Goal: Task Accomplishment & Management: Complete application form

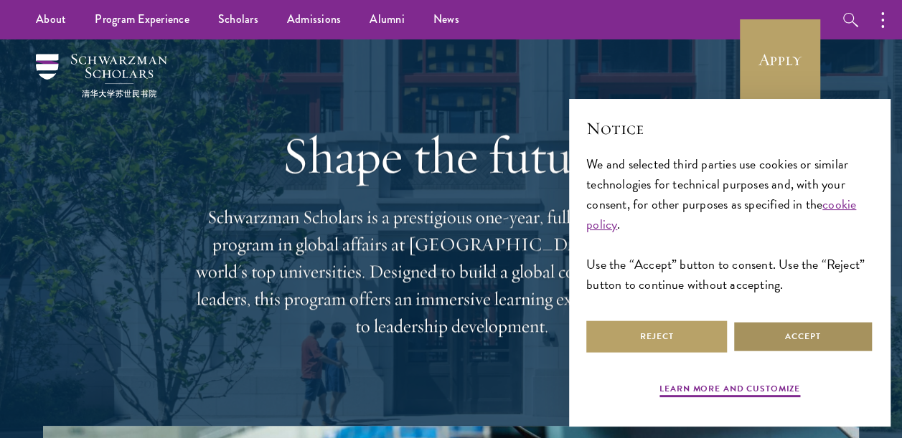
click at [782, 330] on button "Accept" at bounding box center [803, 337] width 141 height 32
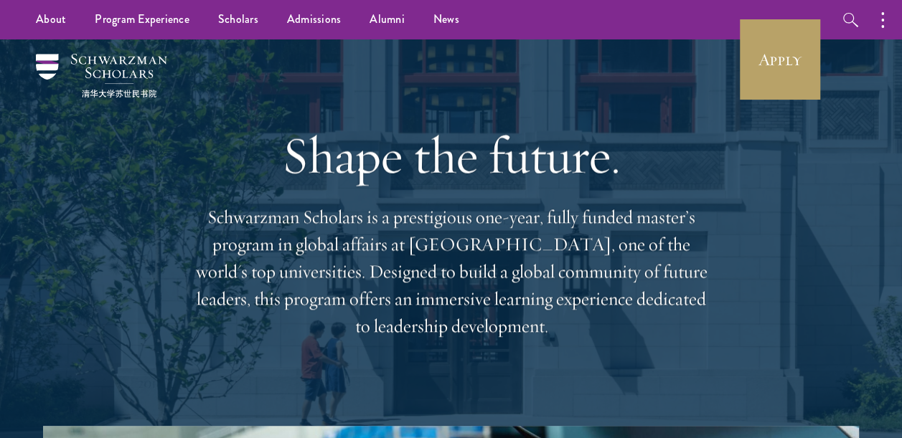
click at [318, 253] on p "Schwarzman Scholars is a prestigious one-year, fully funded master’s program in…" at bounding box center [451, 272] width 517 height 136
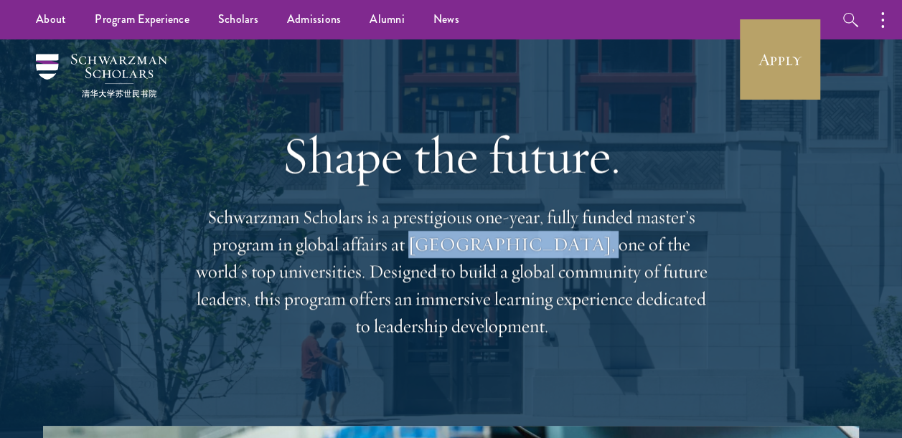
drag, startPoint x: 398, startPoint y: 243, endPoint x: 537, endPoint y: 251, distance: 140.1
click at [537, 251] on p "Schwarzman Scholars is a prestigious one-year, fully funded master’s program in…" at bounding box center [451, 272] width 517 height 136
copy p "Tsinghua University"
click at [430, 235] on p "Schwarzman Scholars is a prestigious one-year, fully funded master’s program in…" at bounding box center [451, 272] width 517 height 136
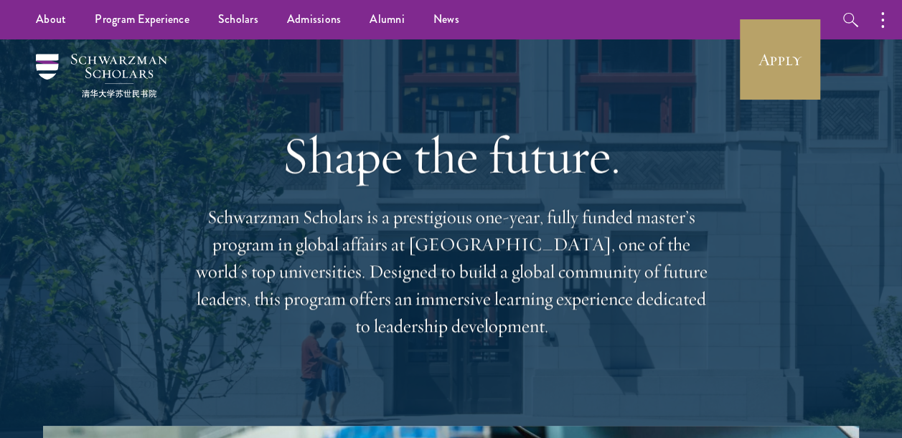
click at [430, 235] on p "Schwarzman Scholars is a prestigious one-year, fully funded master’s program in…" at bounding box center [451, 272] width 517 height 136
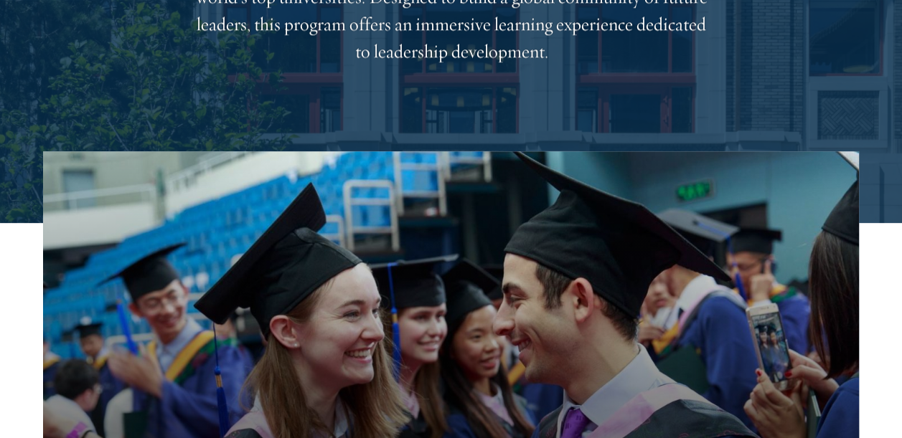
scroll to position [359, 0]
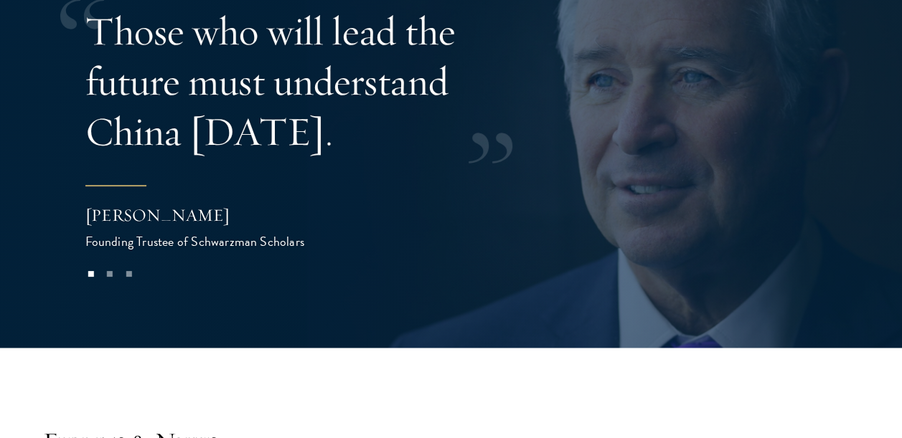
scroll to position [2942, 0]
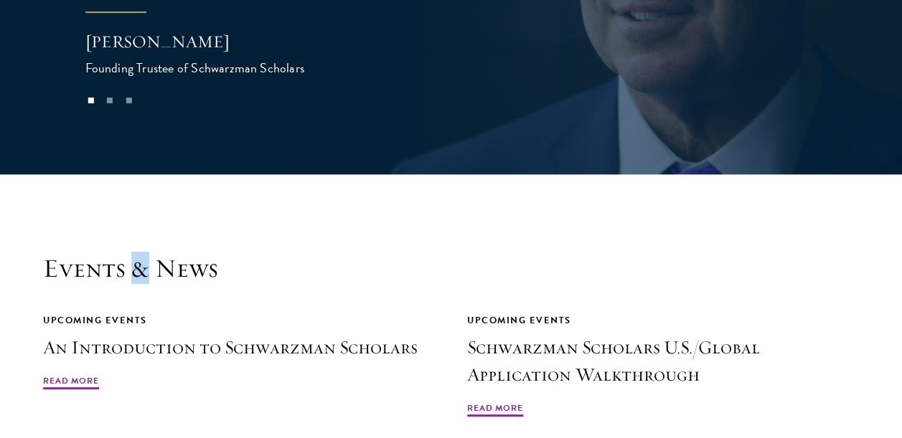
drag, startPoint x: 144, startPoint y: 250, endPoint x: 135, endPoint y: 251, distance: 9.4
click at [135, 253] on h2 "Events & News" at bounding box center [451, 268] width 816 height 31
click at [136, 253] on h2 "Events & News" at bounding box center [451, 268] width 816 height 31
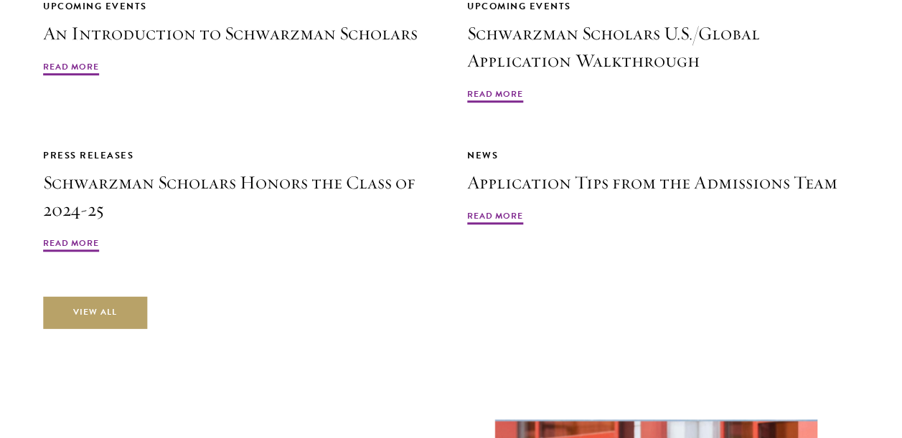
scroll to position [3444, 0]
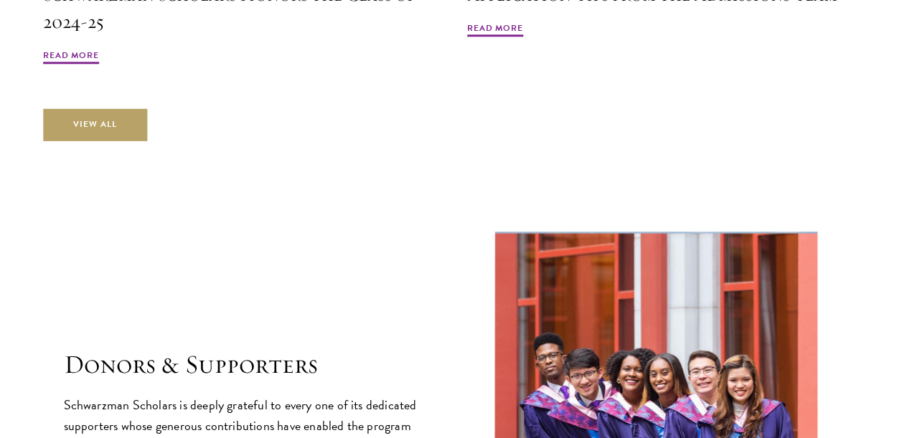
click at [284, 227] on div "Donors & Supporters Schwarzman Scholars is deeply grateful to every one of its …" at bounding box center [451, 444] width 775 height 435
click at [349, 233] on div "Donors & Supporters Schwarzman Scholars is deeply grateful to every one of its …" at bounding box center [451, 444] width 775 height 435
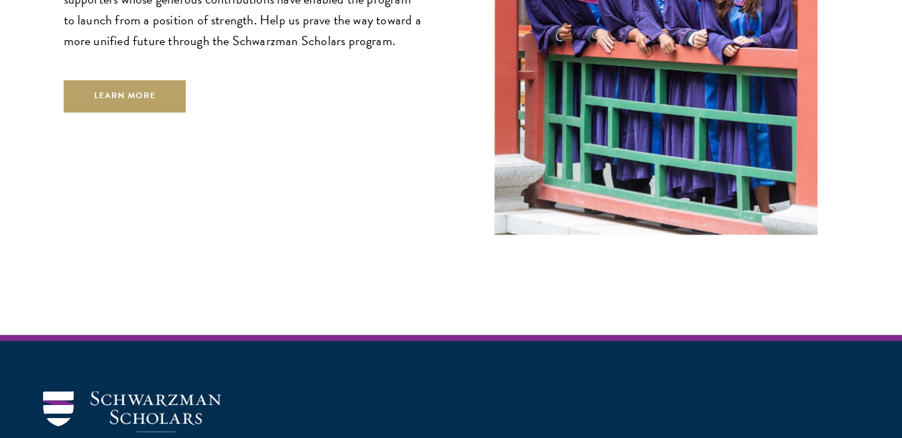
scroll to position [3875, 0]
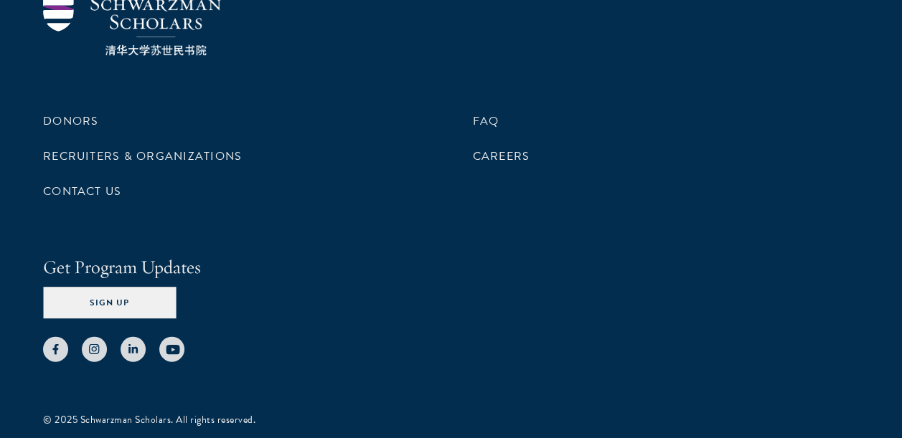
click at [349, 254] on h4 "Get Program Updates" at bounding box center [451, 267] width 816 height 27
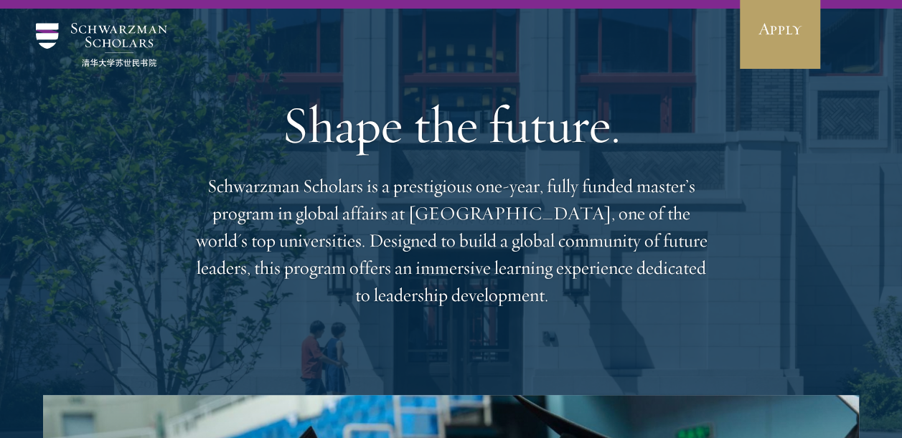
scroll to position [0, 0]
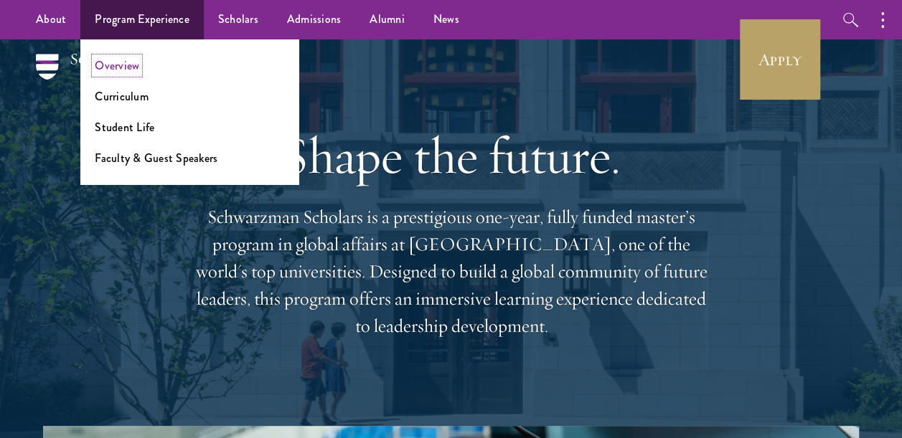
click at [126, 61] on link "Overview" at bounding box center [117, 65] width 44 height 17
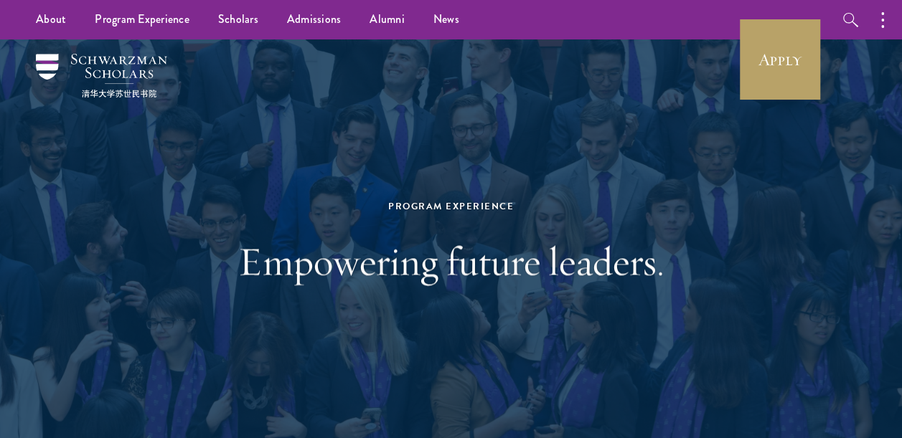
click at [302, 195] on div "Program Experience Empowering future leaders." at bounding box center [451, 243] width 495 height 260
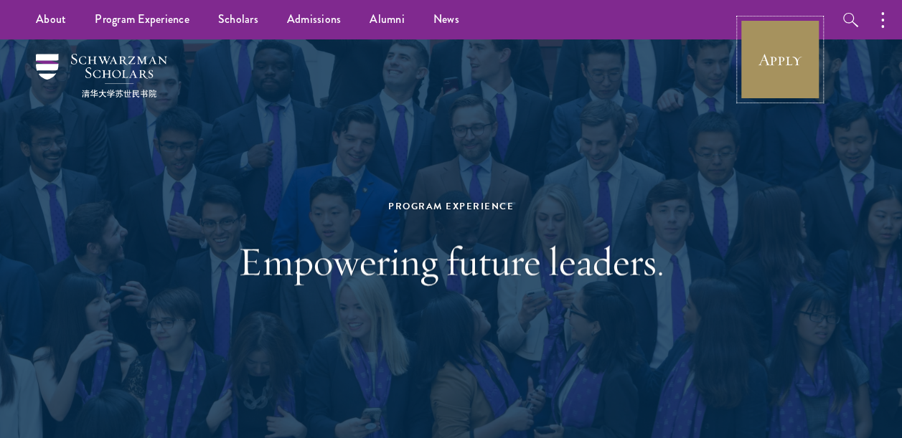
click at [788, 67] on link "Apply" at bounding box center [780, 59] width 80 height 80
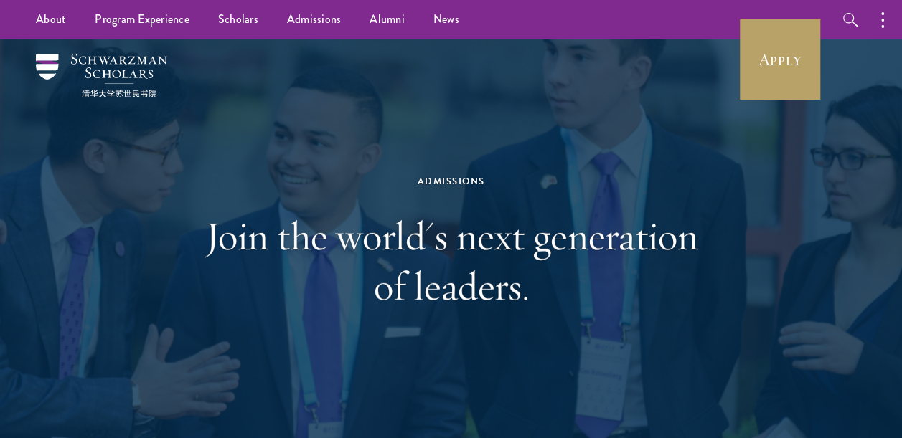
click at [474, 211] on h1 "Join the world's next generation of leaders." at bounding box center [451, 261] width 495 height 100
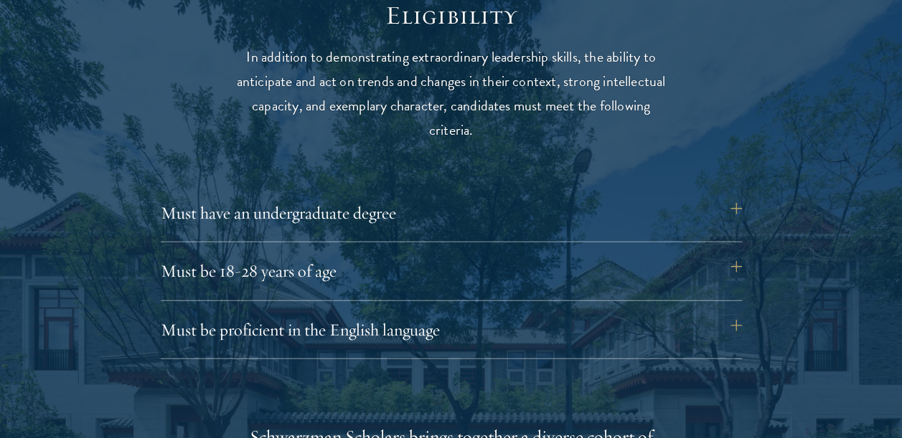
scroll to position [1866, 0]
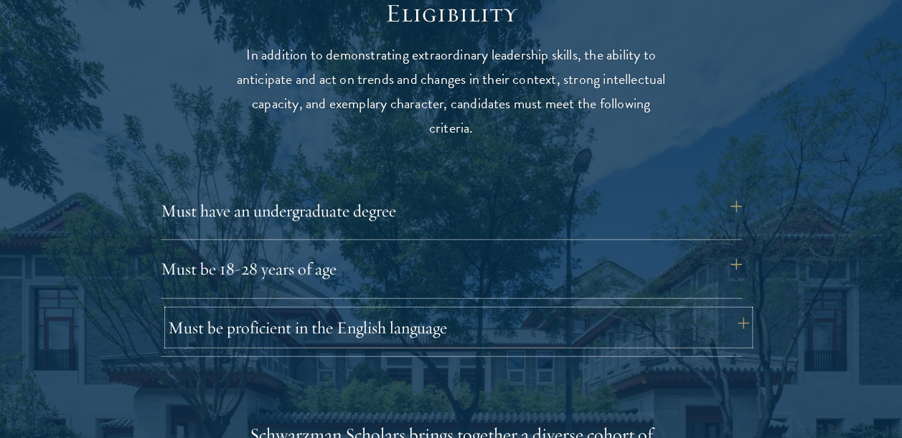
click at [362, 335] on button "Must be proficient in the English language" at bounding box center [458, 328] width 581 height 34
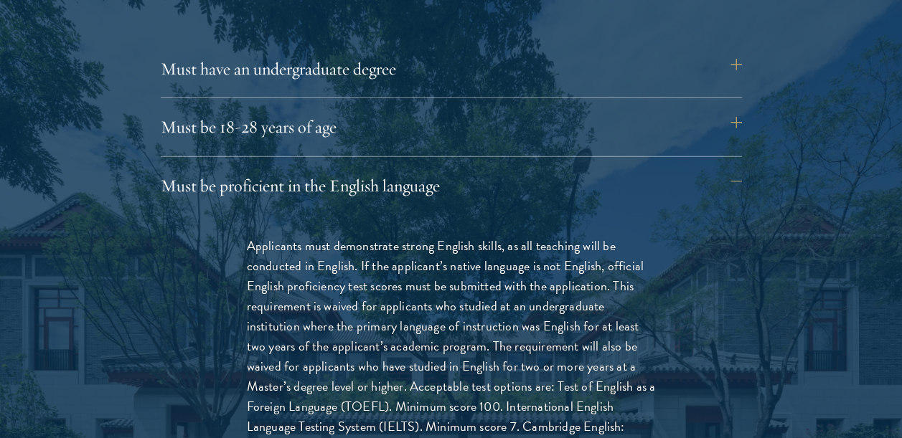
scroll to position [2009, 0]
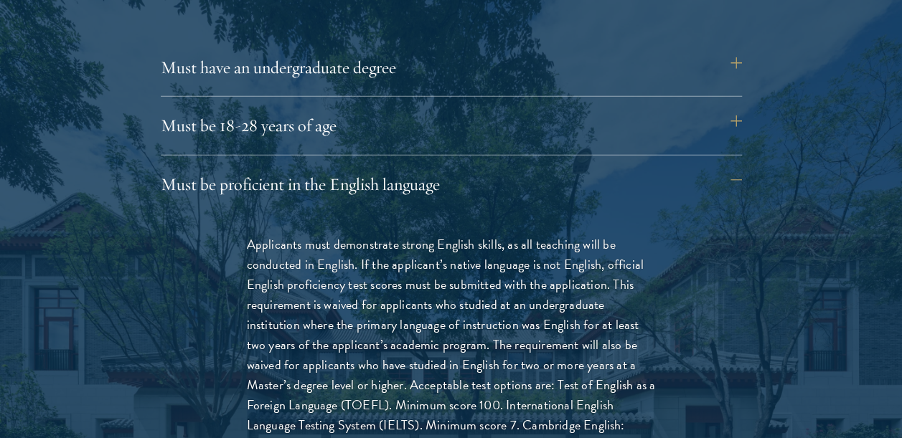
click at [383, 303] on p "Applicants must demonstrate strong English skills, as all teaching will be cond…" at bounding box center [451, 356] width 409 height 242
click at [361, 60] on button "Must have an undergraduate degree" at bounding box center [458, 67] width 581 height 34
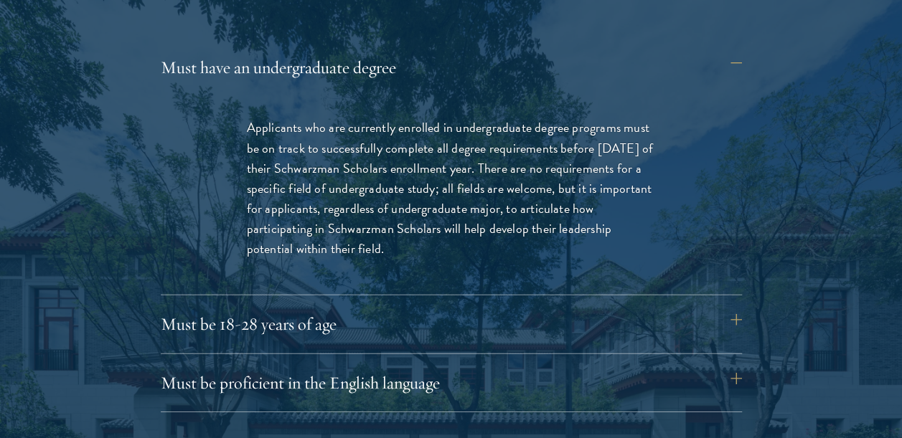
click at [481, 165] on p "Applicants who are currently enrolled in undergraduate degree programs must be …" at bounding box center [451, 188] width 409 height 141
click at [318, 195] on p "Applicants who are currently enrolled in undergraduate degree programs must be …" at bounding box center [451, 188] width 409 height 141
click at [280, 314] on button "Must be 18-28 years of age" at bounding box center [458, 324] width 581 height 34
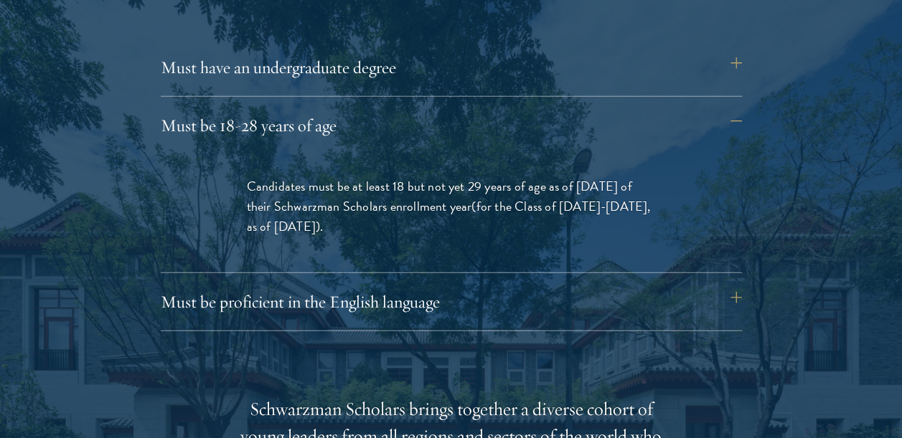
click at [377, 219] on p "Candidates must be at least 18 but not yet 29 years of age as of August 1 of th…" at bounding box center [451, 207] width 409 height 60
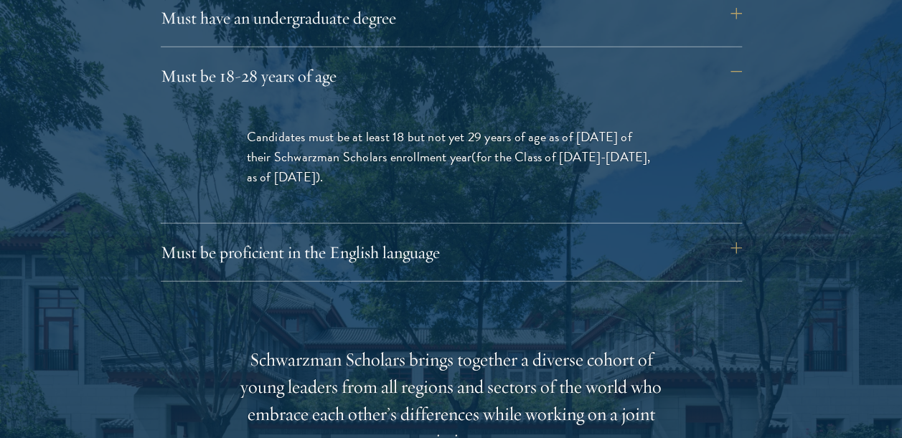
scroll to position [2081, 0]
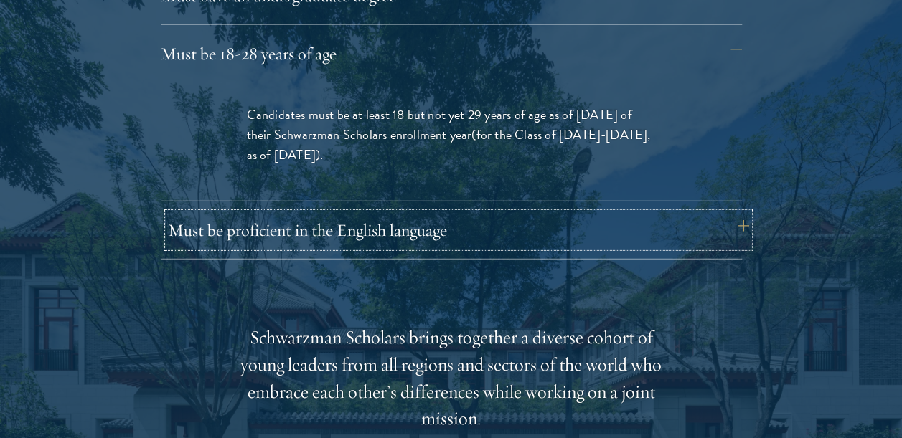
click at [359, 228] on button "Must be proficient in the English language" at bounding box center [458, 230] width 581 height 34
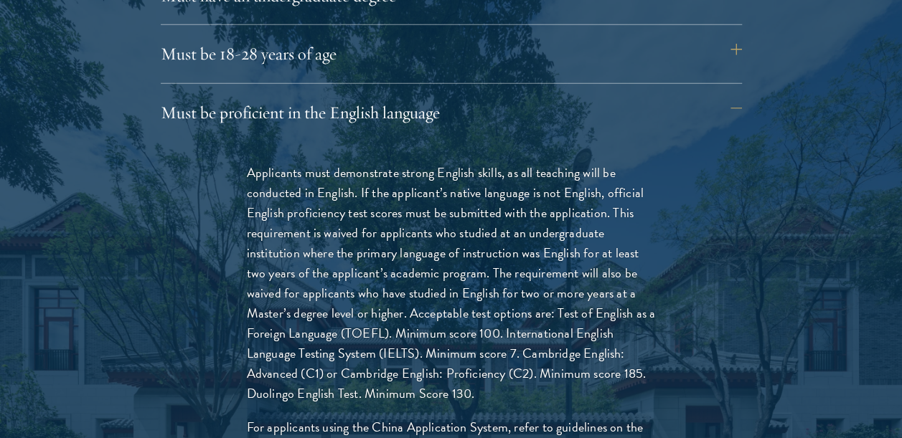
click at [343, 227] on p "Applicants must demonstrate strong English skills, as all teaching will be cond…" at bounding box center [451, 284] width 409 height 242
click at [368, 228] on p "Applicants must demonstrate strong English skills, as all teaching will be cond…" at bounding box center [451, 284] width 409 height 242
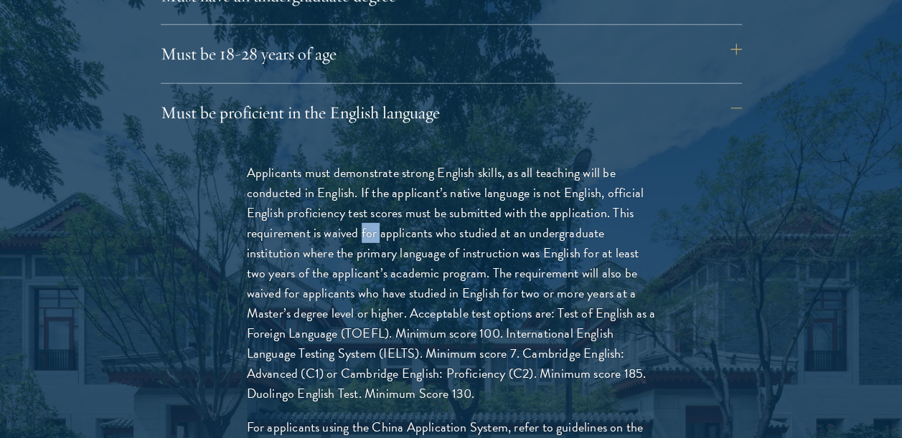
click at [368, 228] on p "Applicants must demonstrate strong English skills, as all teaching will be cond…" at bounding box center [451, 284] width 409 height 242
click at [344, 301] on p "Applicants must demonstrate strong English skills, as all teaching will be cond…" at bounding box center [451, 284] width 409 height 242
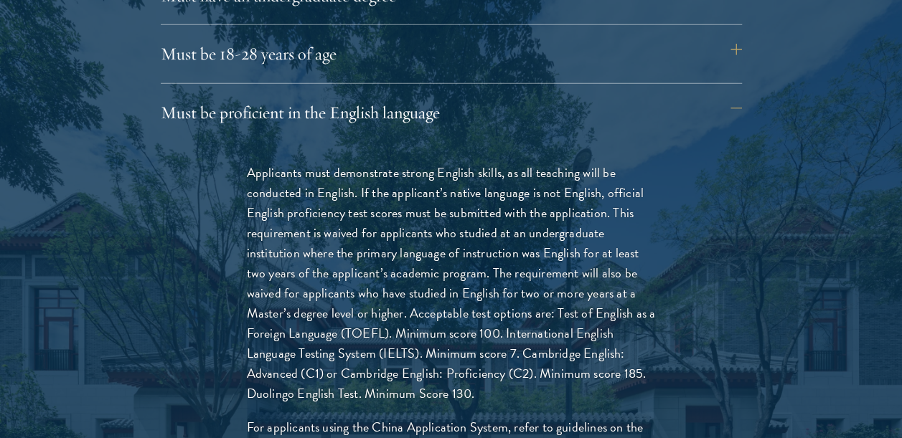
click at [342, 301] on p "Applicants must demonstrate strong English skills, as all teaching will be cond…" at bounding box center [451, 284] width 409 height 242
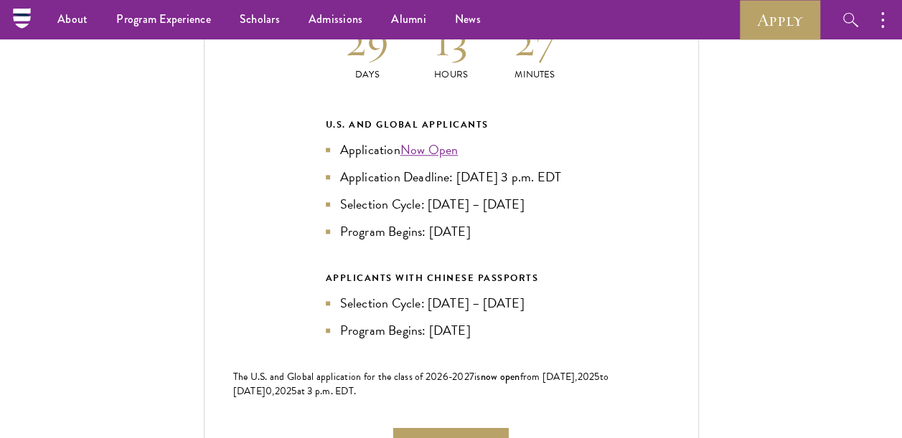
scroll to position [3301, 0]
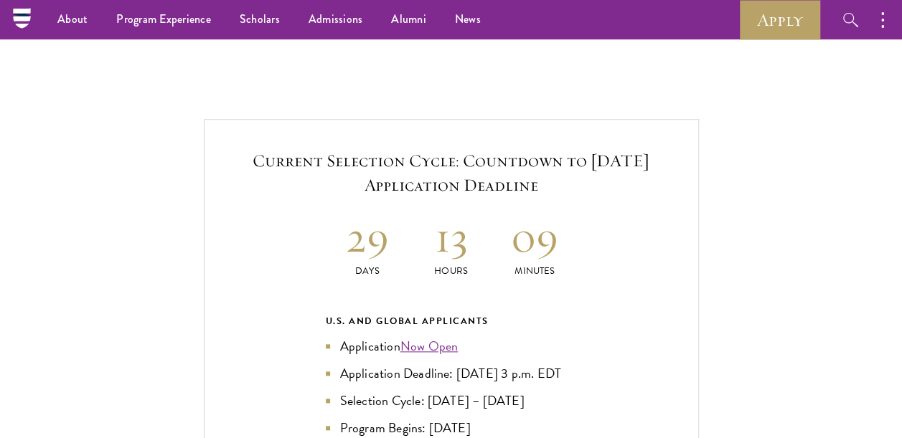
click at [428, 215] on h2 "13" at bounding box center [451, 237] width 84 height 54
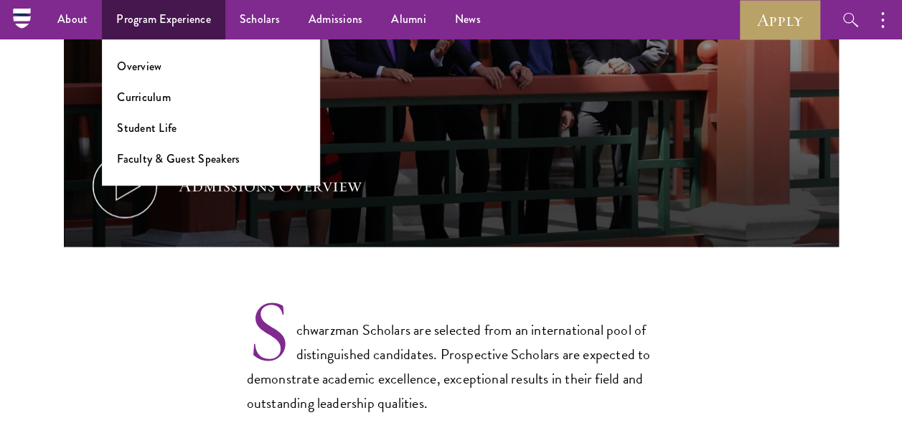
scroll to position [861, 0]
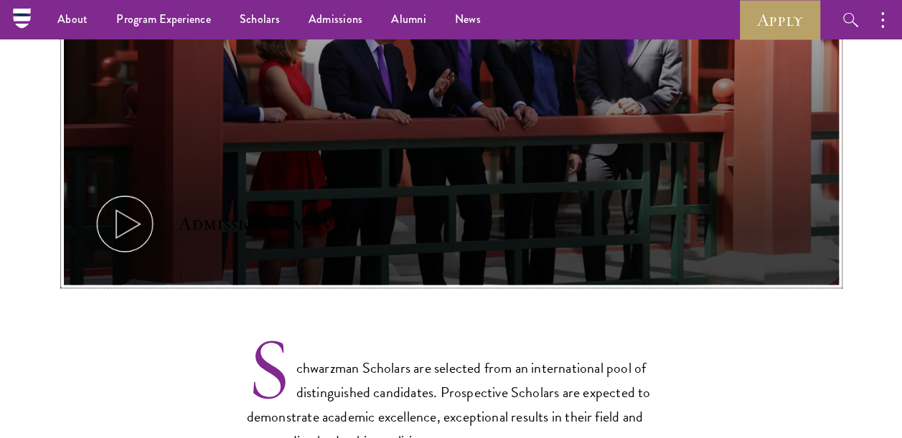
click at [431, 199] on button "Admissions Overview" at bounding box center [451, 67] width 775 height 436
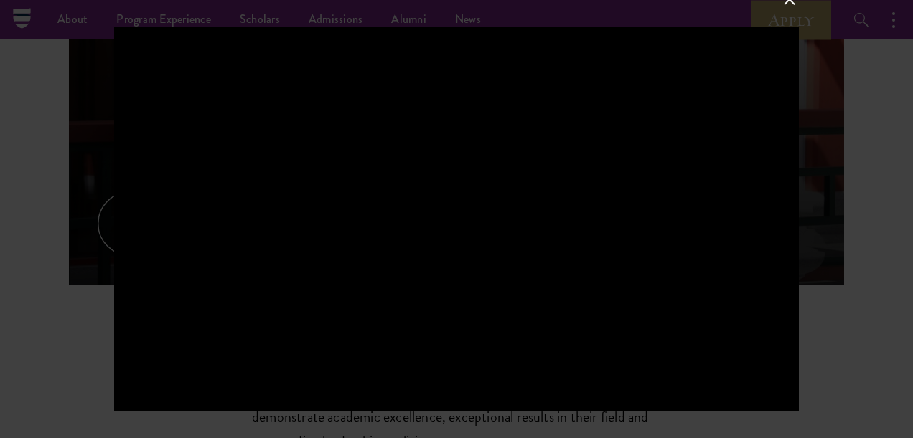
click at [27, 243] on div at bounding box center [456, 219] width 913 height 438
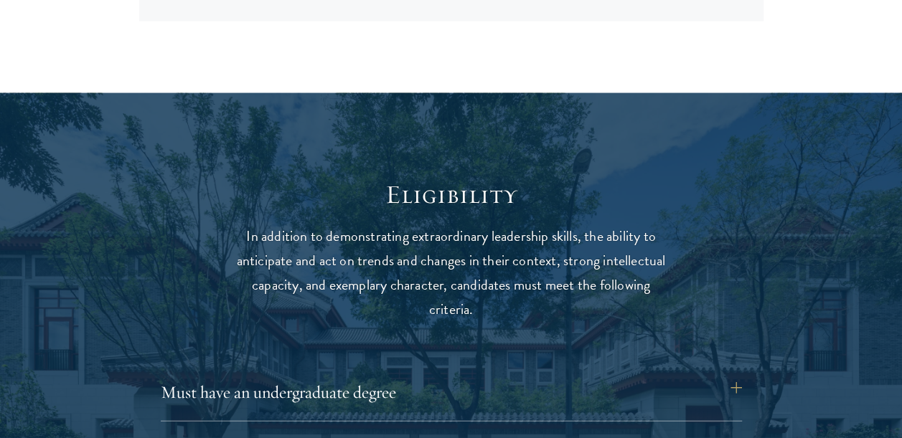
scroll to position [2009, 0]
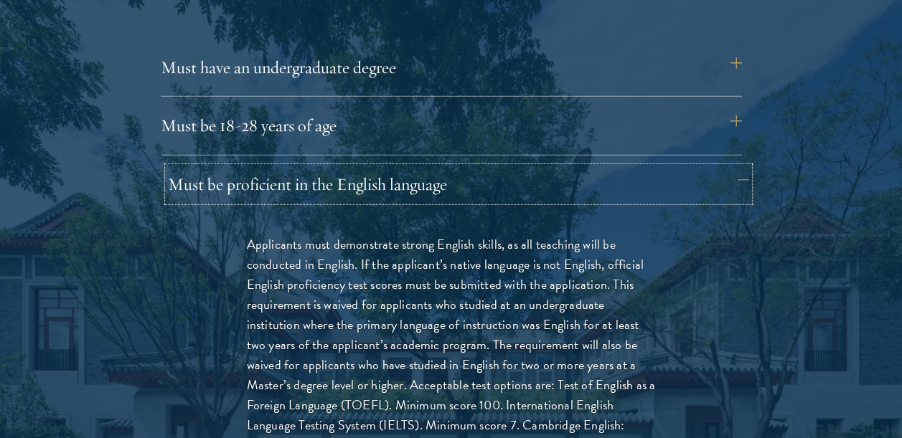
click at [337, 189] on button "Must be proficient in the English language" at bounding box center [458, 184] width 581 height 34
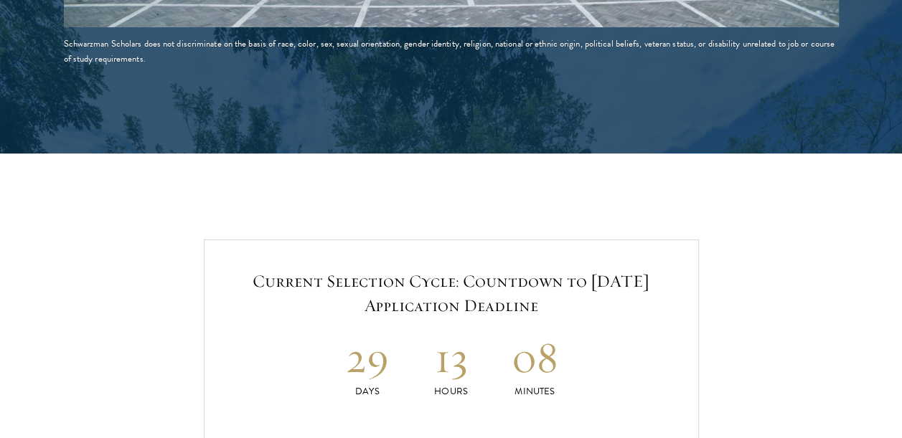
scroll to position [3229, 0]
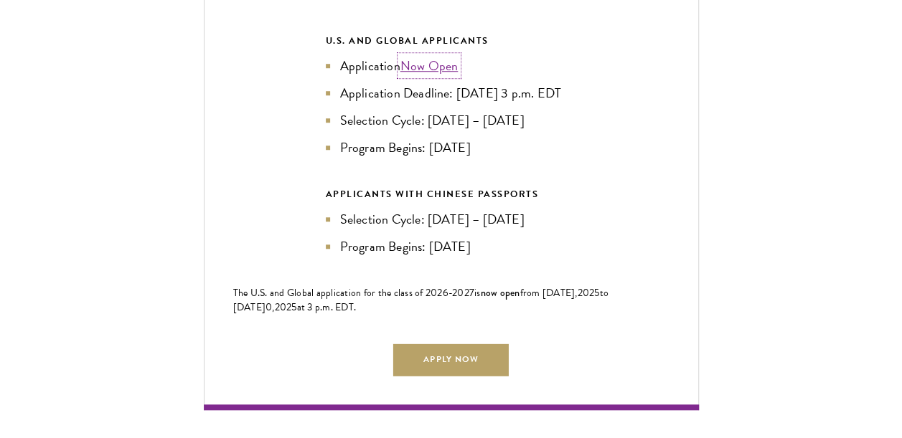
click at [436, 61] on link "Now Open" at bounding box center [429, 65] width 58 height 19
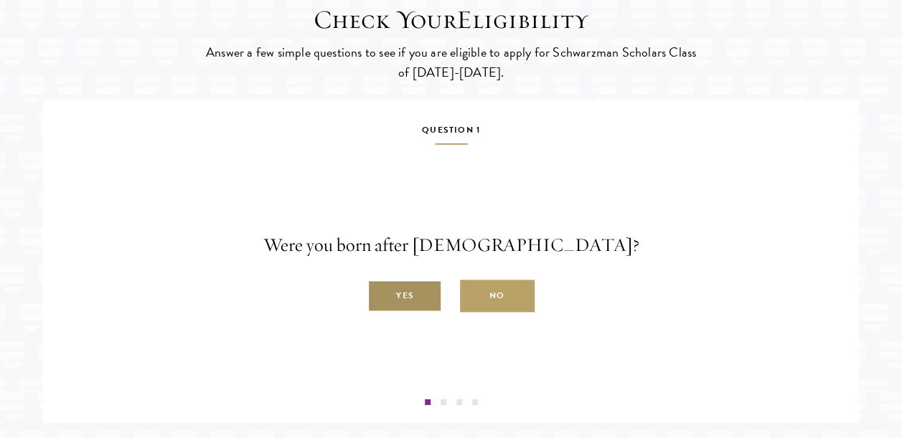
click at [415, 313] on label "Yes" at bounding box center [404, 297] width 75 height 32
click at [380, 295] on input "Yes" at bounding box center [373, 288] width 13 height 13
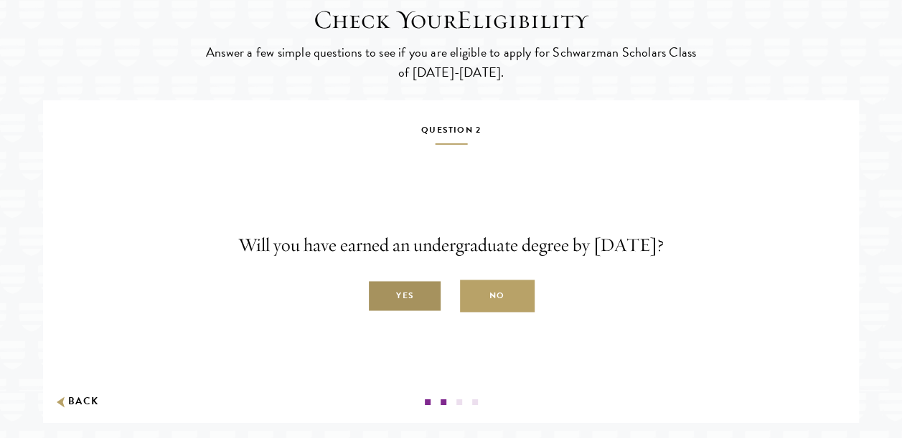
click at [406, 313] on label "Yes" at bounding box center [404, 297] width 75 height 32
click at [380, 295] on input "Yes" at bounding box center [373, 288] width 13 height 13
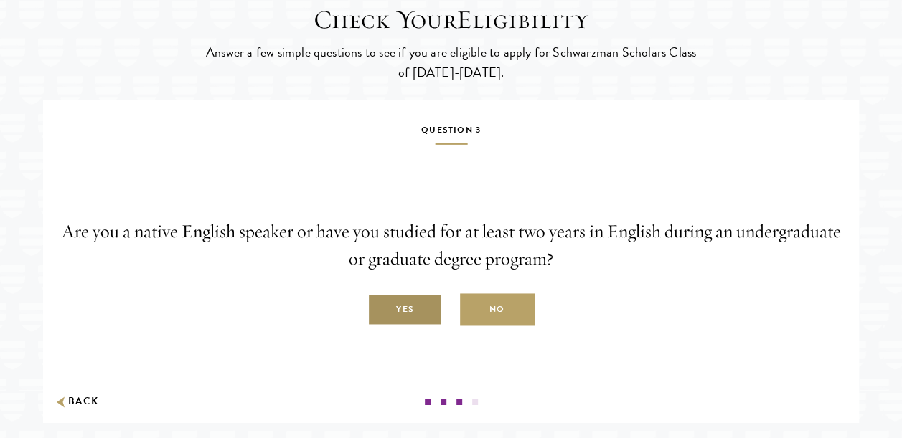
click at [400, 326] on label "Yes" at bounding box center [404, 310] width 75 height 32
click at [380, 309] on input "Yes" at bounding box center [373, 302] width 13 height 13
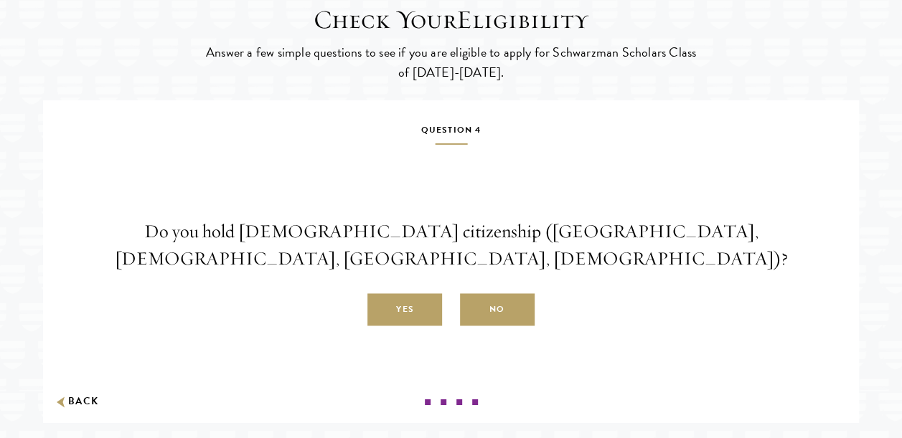
click at [415, 273] on p "Do you hold Chinese citizenship (Chinese mainland, Hong Kong, Macau, Taiwan)?" at bounding box center [451, 245] width 794 height 55
click at [474, 326] on label "No" at bounding box center [497, 310] width 75 height 32
click at [473, 309] on input "No" at bounding box center [466, 302] width 13 height 13
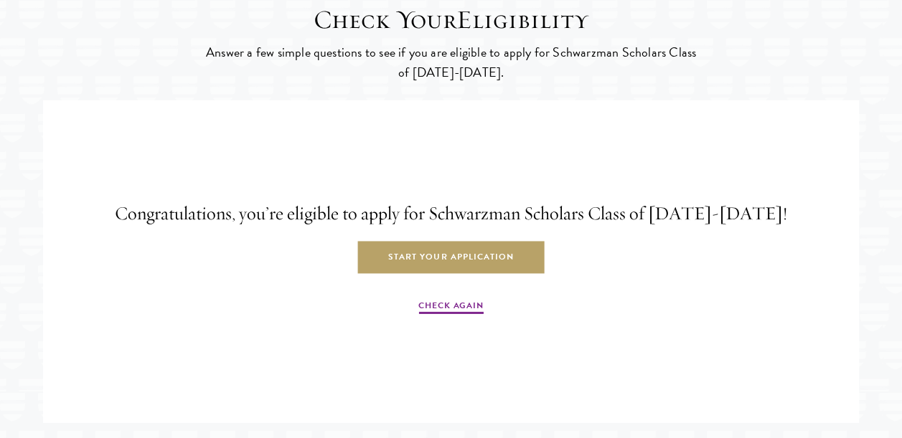
click at [376, 227] on h4 "Congratulations, you’re eligible to apply for Schwarzman Scholars Class of 2026…" at bounding box center [451, 213] width 794 height 27
click at [376, 227] on h4 "Congratulations, you’re eligible to apply for Schwarzman Scholars Class of [DAT…" at bounding box center [451, 213] width 794 height 27
click at [375, 227] on h4 "Congratulations, you’re eligible to apply for Schwarzman Scholars Class of [DAT…" at bounding box center [451, 213] width 794 height 27
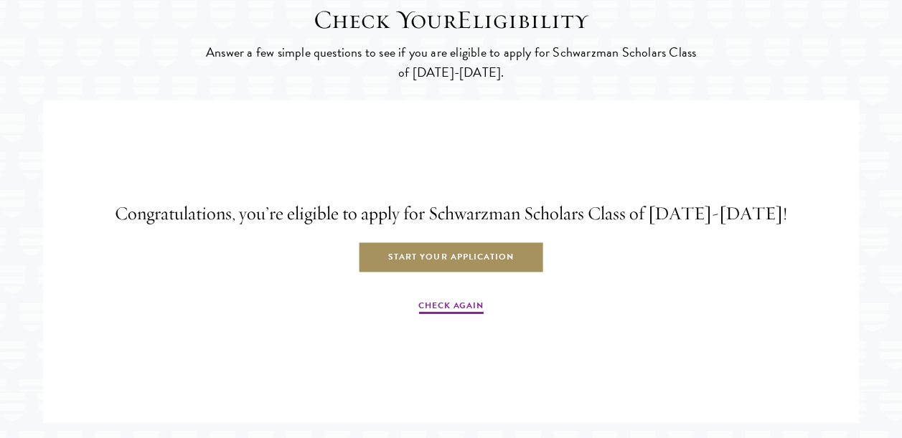
click at [430, 274] on link "Start Your Application" at bounding box center [451, 258] width 186 height 32
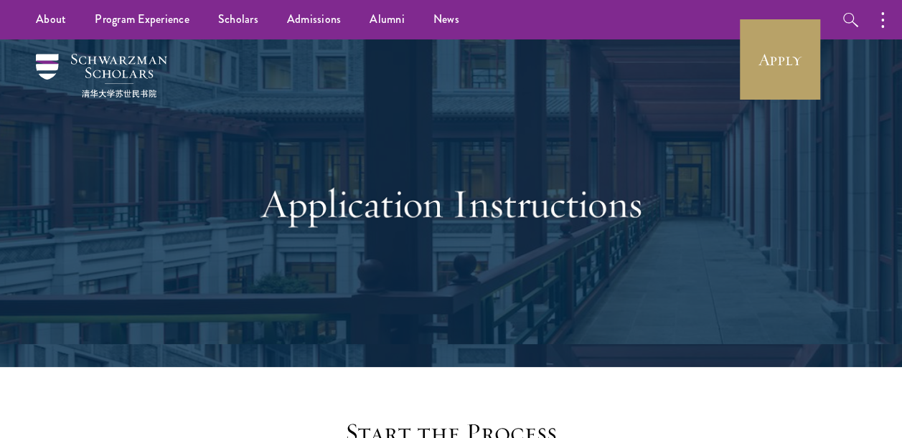
click at [372, 189] on h1 "Application Instructions" at bounding box center [451, 204] width 495 height 50
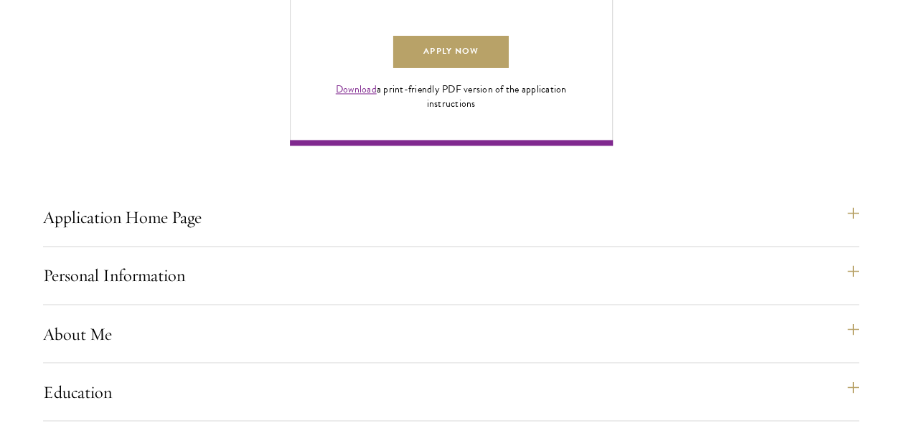
scroll to position [1076, 0]
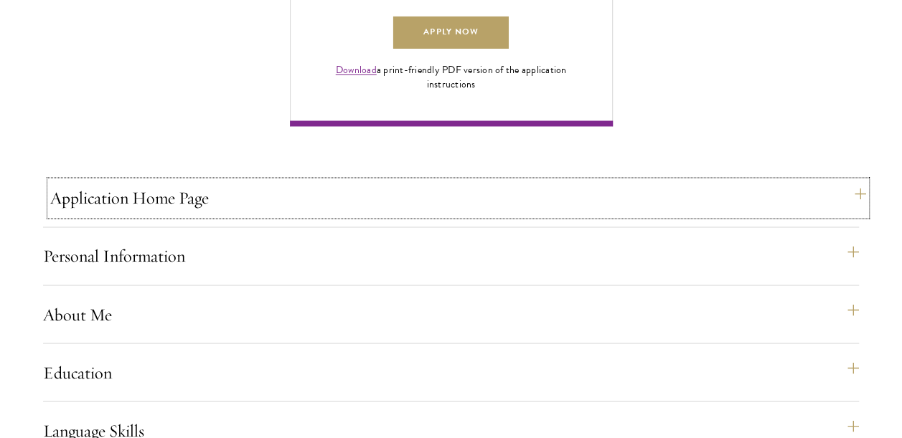
click at [332, 215] on button "Application Home Page" at bounding box center [458, 198] width 816 height 34
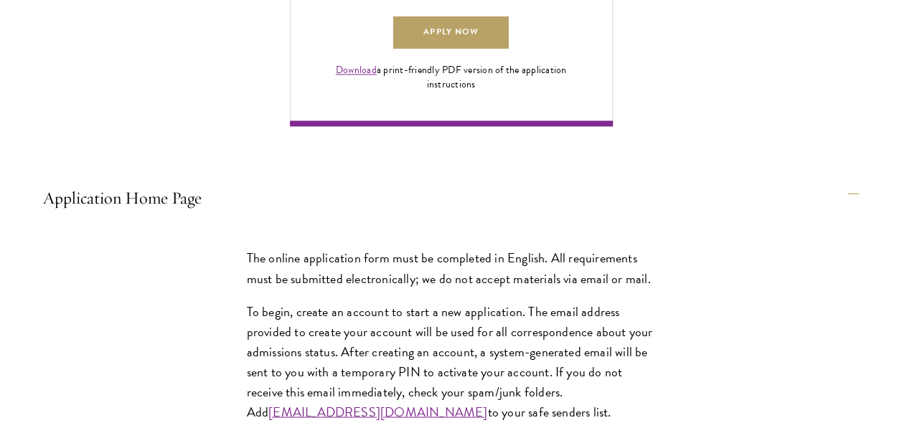
click at [301, 288] on p "The online application form must be completed in English. All requirements must…" at bounding box center [451, 268] width 409 height 40
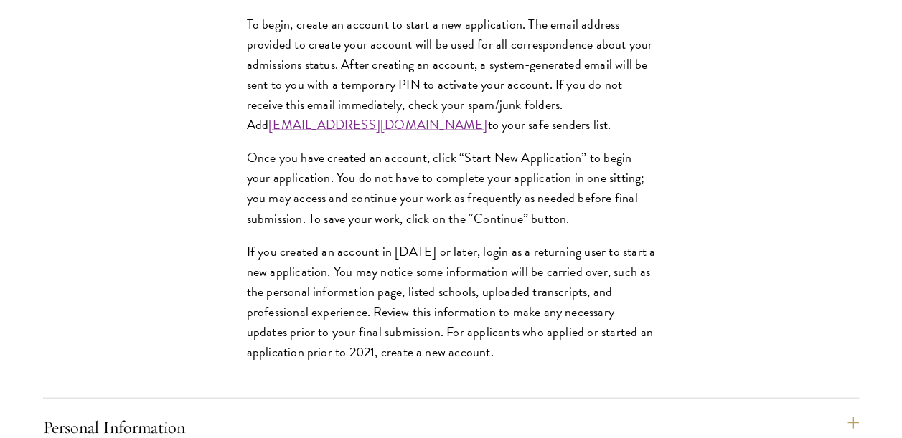
scroll to position [1507, 0]
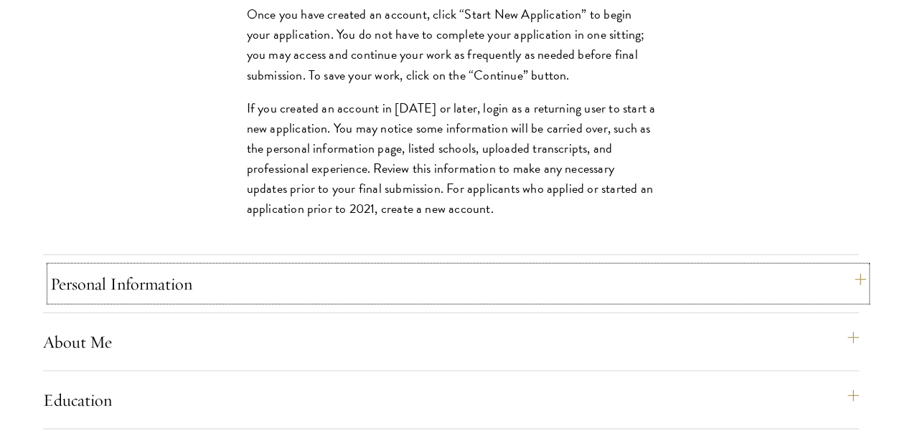
click at [175, 301] on button "Personal Information" at bounding box center [458, 284] width 816 height 34
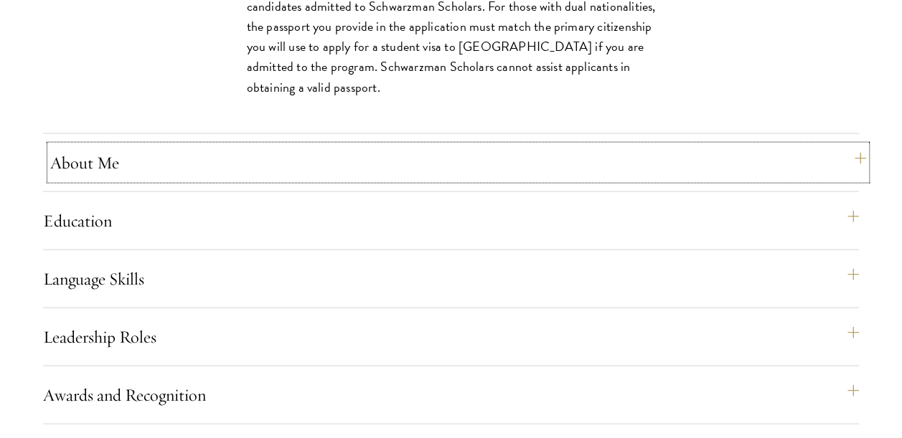
click at [189, 180] on button "About Me" at bounding box center [458, 163] width 816 height 34
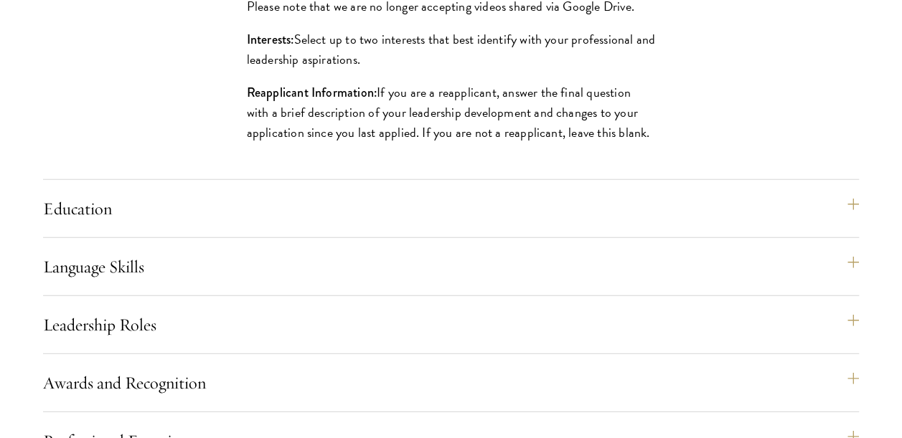
scroll to position [1866, 0]
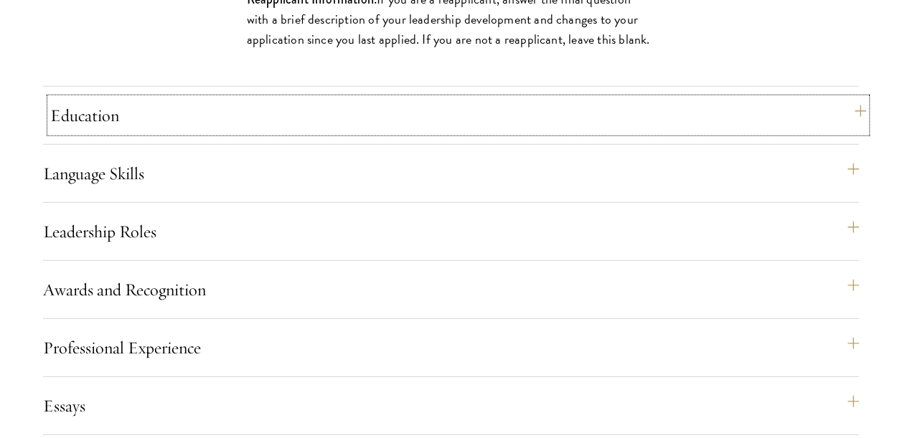
click at [205, 133] on button "Education" at bounding box center [458, 115] width 816 height 34
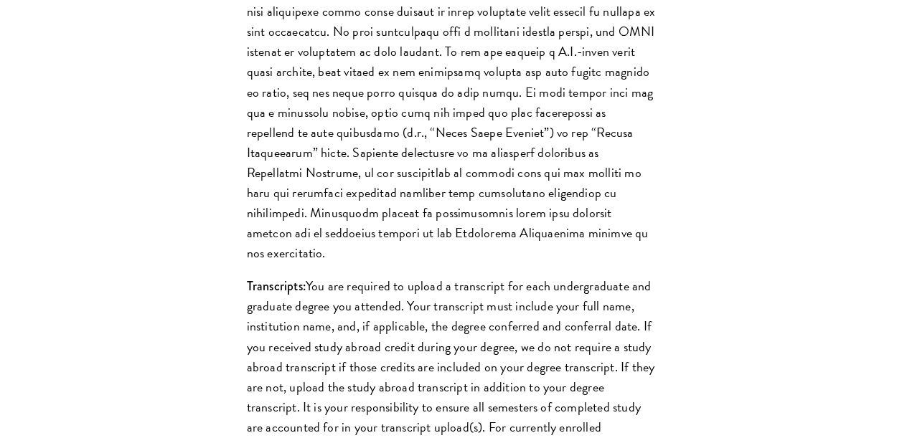
click at [213, 213] on div "List only undergraduate and graduate degrees completed (or on track to complete…" at bounding box center [451, 247] width 495 height 1270
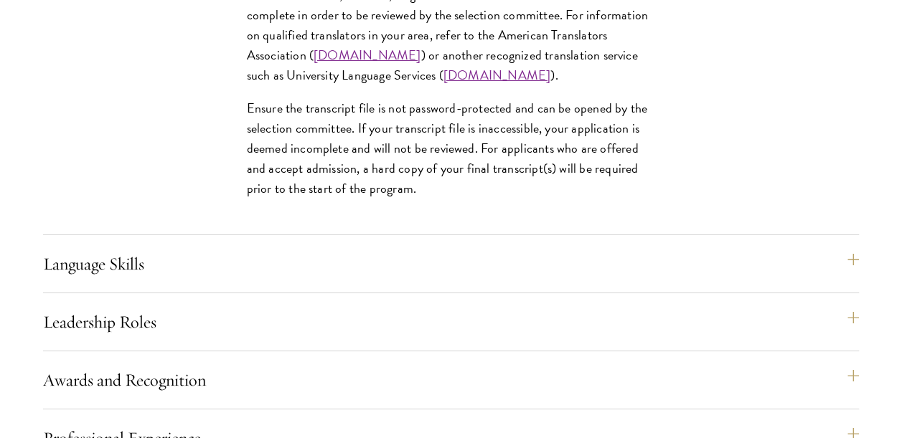
scroll to position [2583, 0]
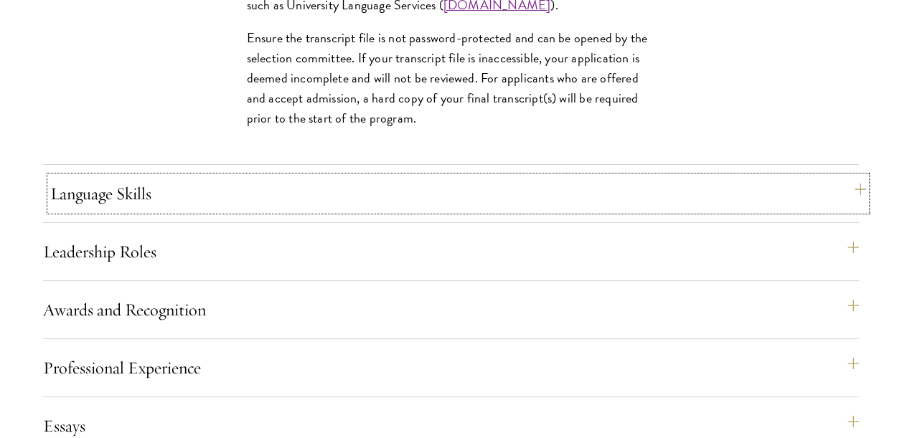
click at [332, 211] on button "Language Skills" at bounding box center [458, 194] width 816 height 34
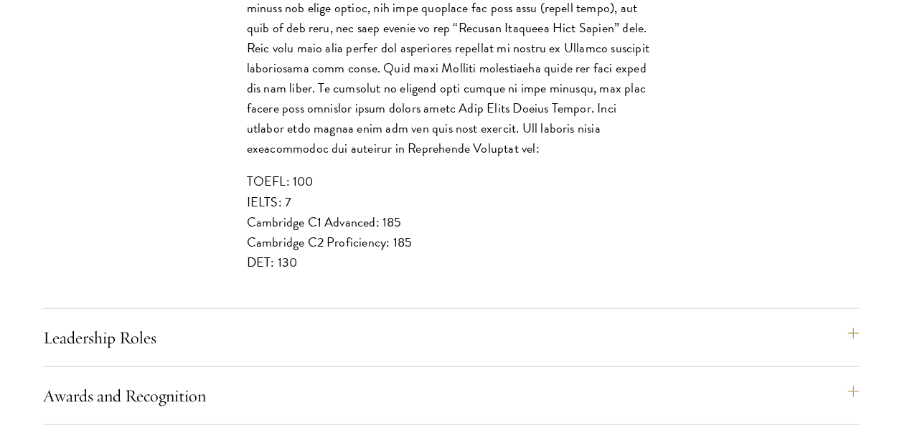
scroll to position [1866, 0]
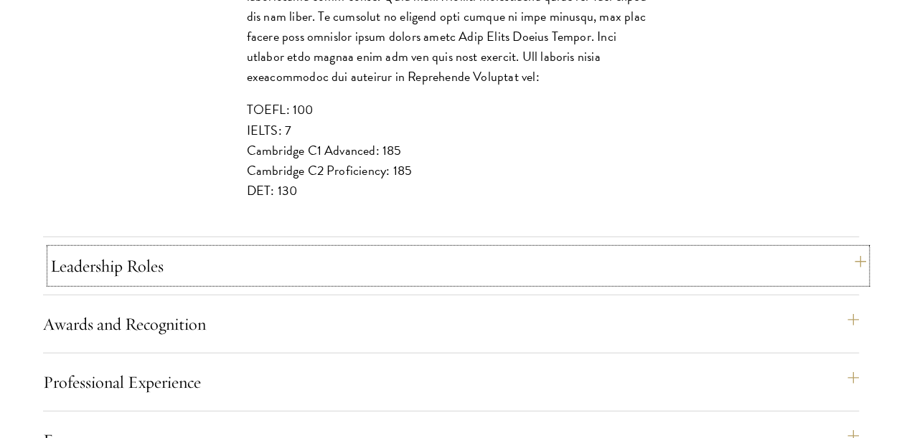
click at [181, 283] on button "Leadership Roles" at bounding box center [458, 266] width 816 height 34
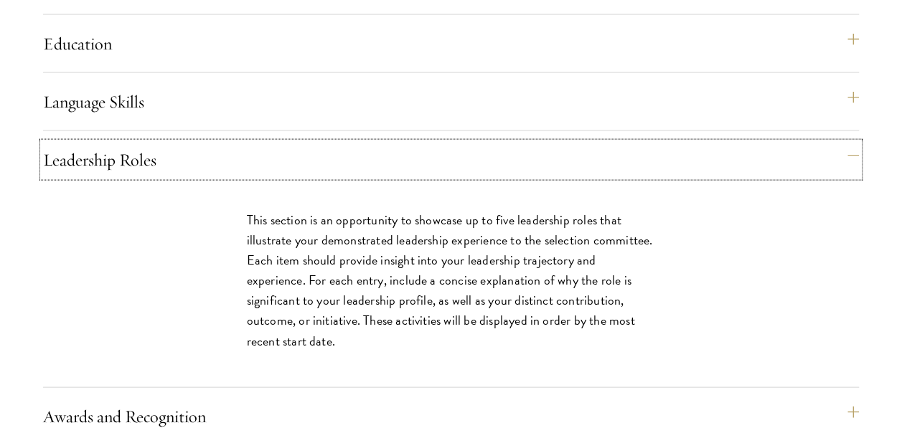
scroll to position [1435, 0]
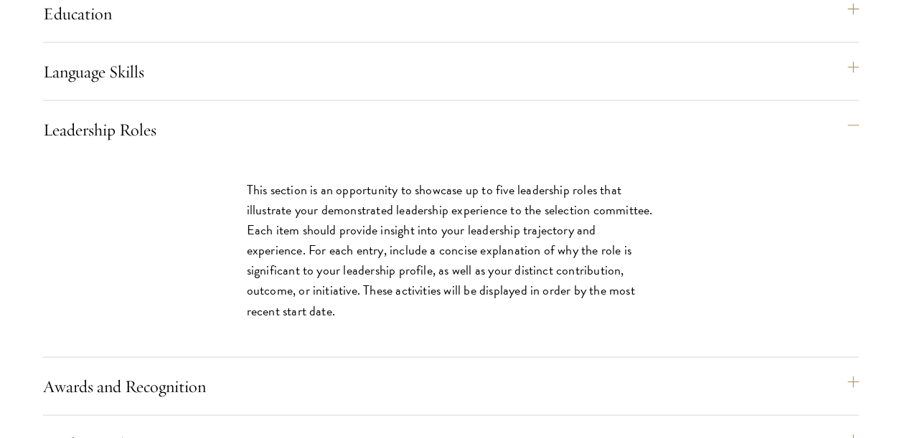
click at [341, 267] on p "This section is an opportunity to showcase up to five leadership roles that ill…" at bounding box center [451, 250] width 409 height 141
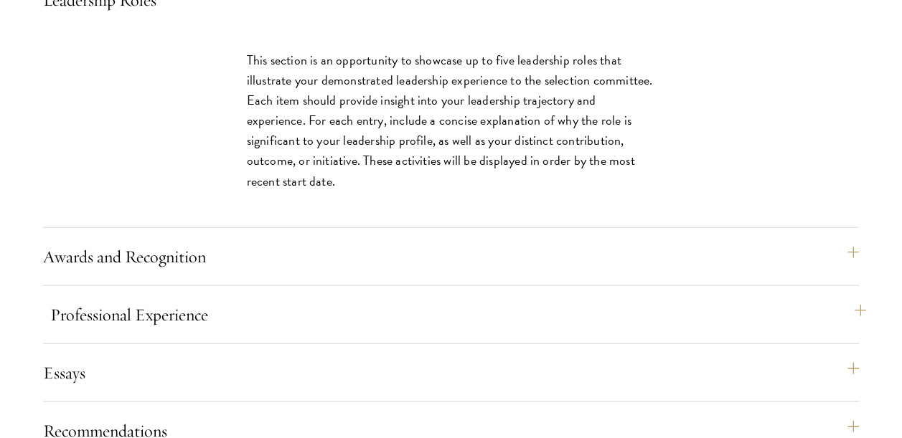
scroll to position [1579, 0]
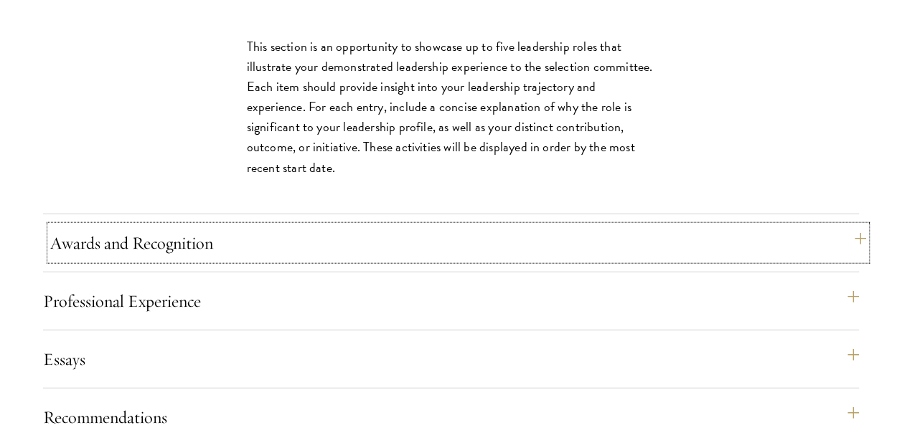
click at [177, 260] on button "Awards and Recognition" at bounding box center [458, 243] width 816 height 34
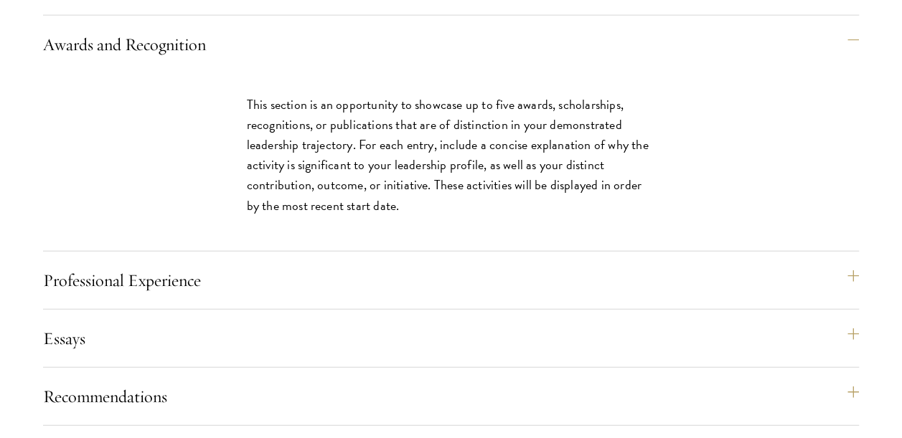
click at [293, 215] on p "This section is an opportunity to showcase up to five awards, scholarships, rec…" at bounding box center [451, 155] width 409 height 121
click at [228, 298] on button "Professional Experience" at bounding box center [458, 280] width 816 height 34
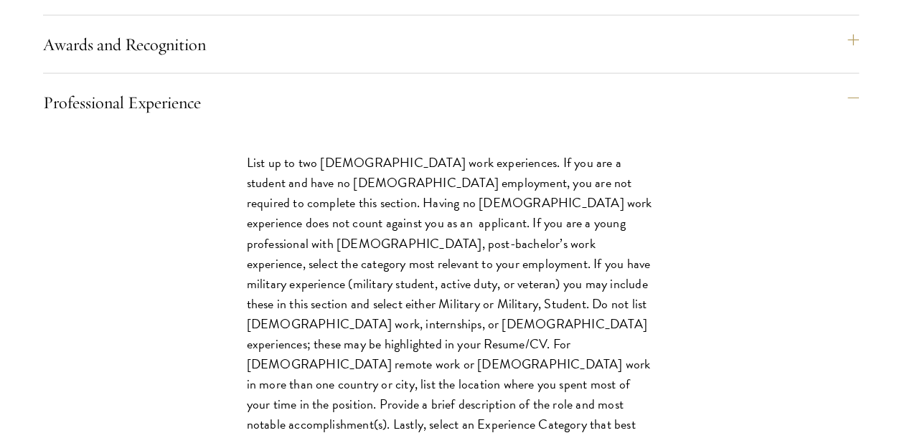
click at [340, 284] on p "List up to two [DEMOGRAPHIC_DATA] work experiences. If you are a student and ha…" at bounding box center [451, 314] width 409 height 322
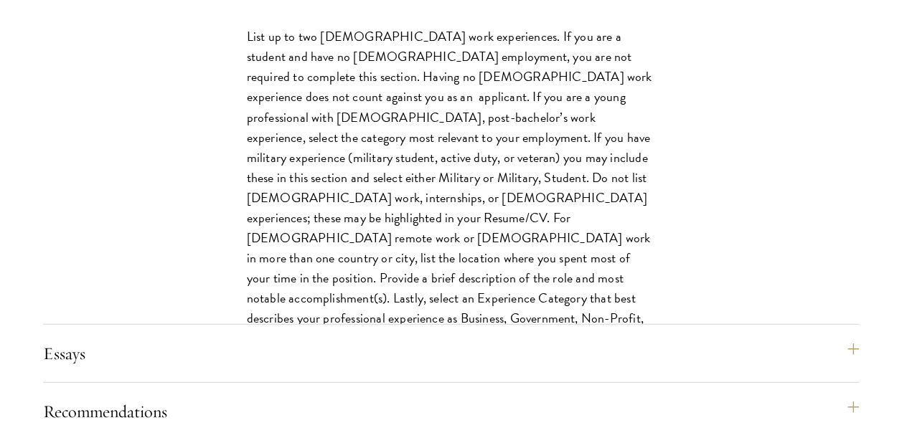
scroll to position [1794, 0]
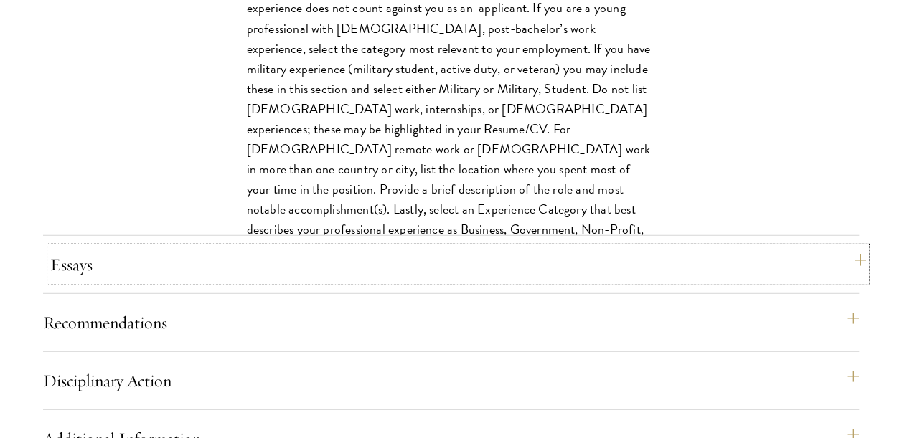
click at [352, 282] on button "Essays" at bounding box center [458, 265] width 816 height 34
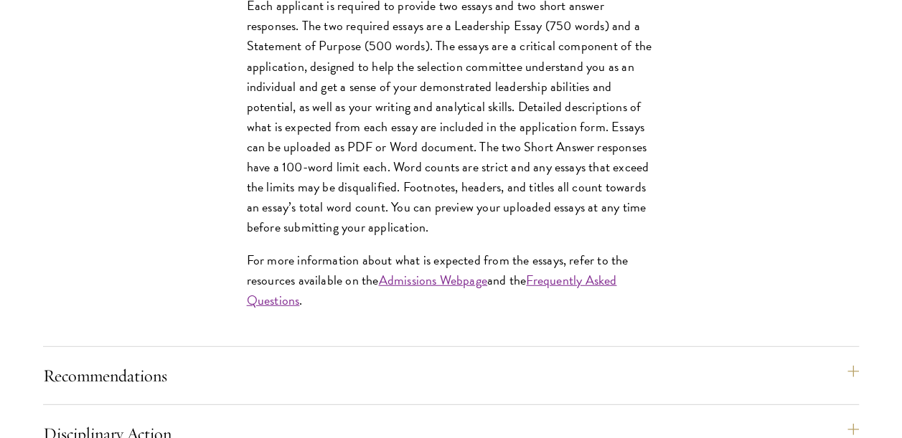
click at [352, 296] on p "For more information about what is expected from the essays, refer to the resou…" at bounding box center [451, 280] width 409 height 60
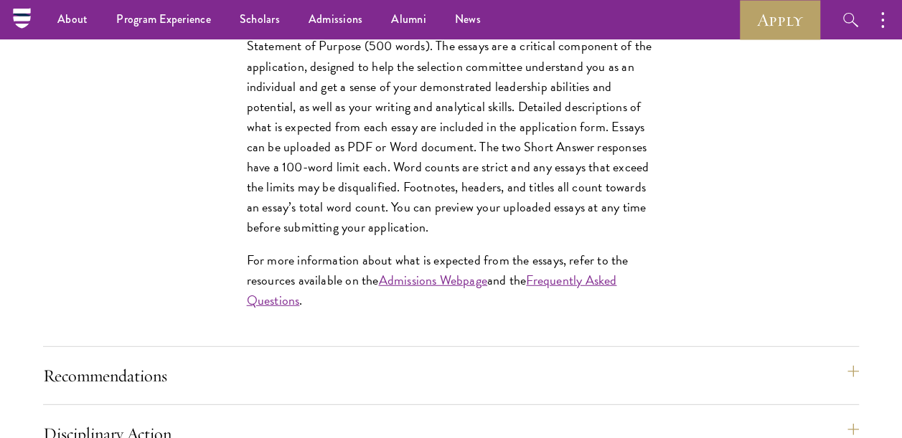
scroll to position [1722, 0]
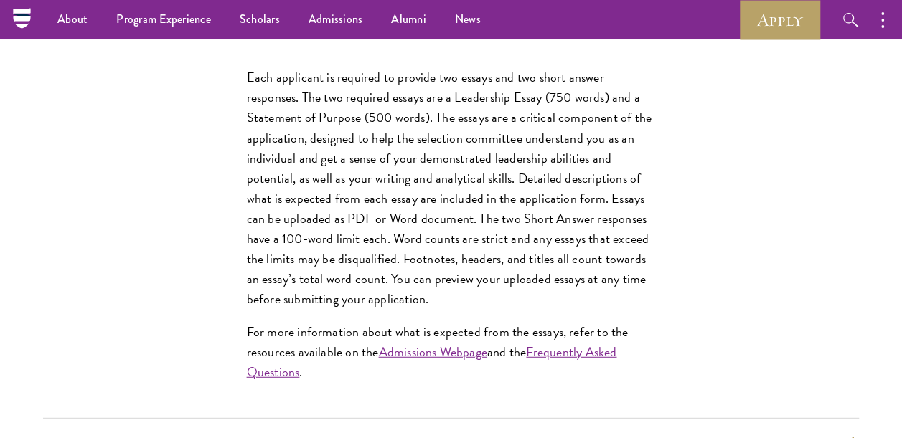
click at [465, 222] on p "Each applicant is required to provide two essays and two short answer responses…" at bounding box center [451, 188] width 409 height 242
click at [463, 221] on p "Each applicant is required to provide two essays and two short answer responses…" at bounding box center [451, 188] width 409 height 242
click at [370, 182] on p "Each applicant is required to provide two essays and two short answer responses…" at bounding box center [451, 188] width 409 height 242
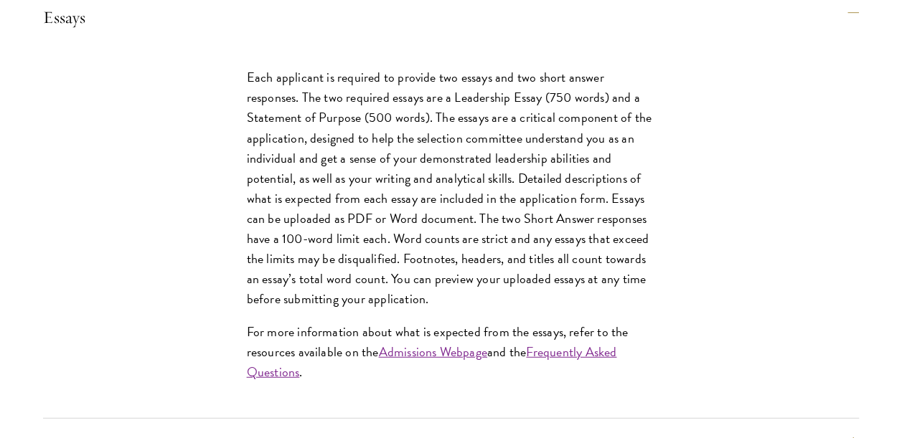
scroll to position [1937, 0]
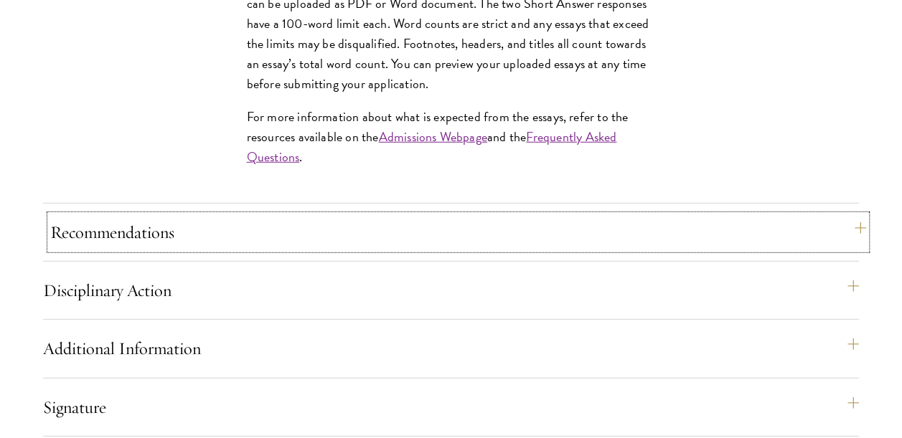
click at [265, 250] on button "Recommendations" at bounding box center [458, 232] width 816 height 34
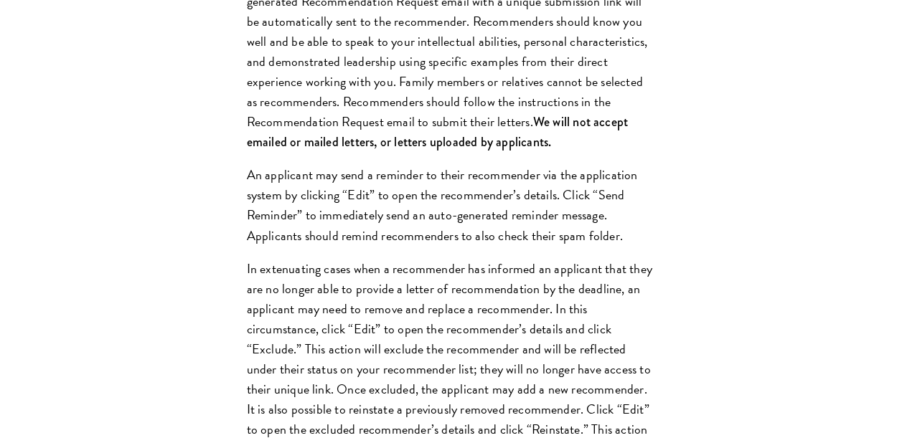
click at [265, 245] on p "An applicant may send a reminder to their recommender via the application syste…" at bounding box center [451, 205] width 409 height 80
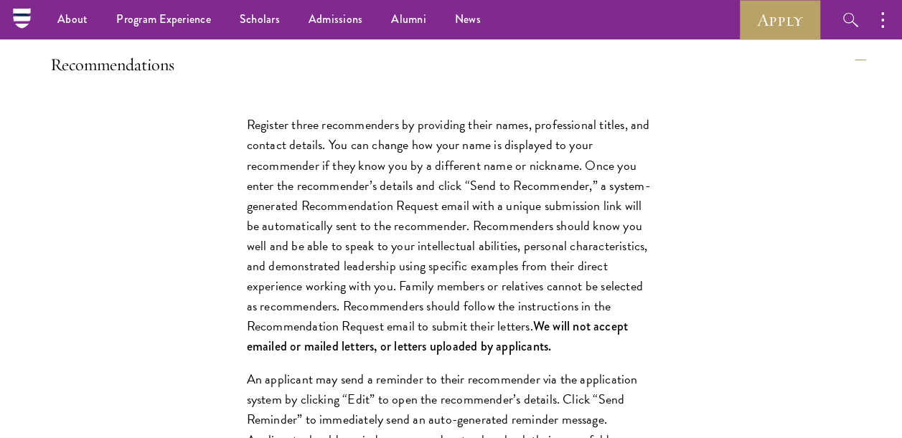
scroll to position [1722, 0]
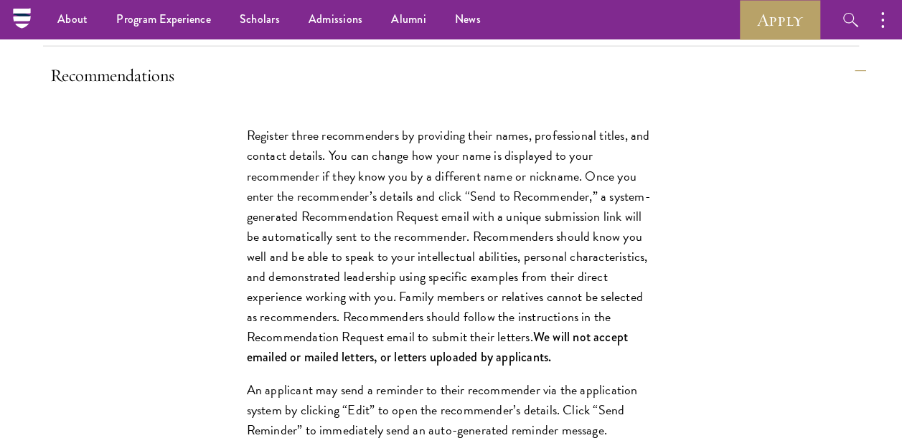
click at [265, 280] on p "Register three recommenders by providing their names, professional titles, and …" at bounding box center [451, 247] width 409 height 242
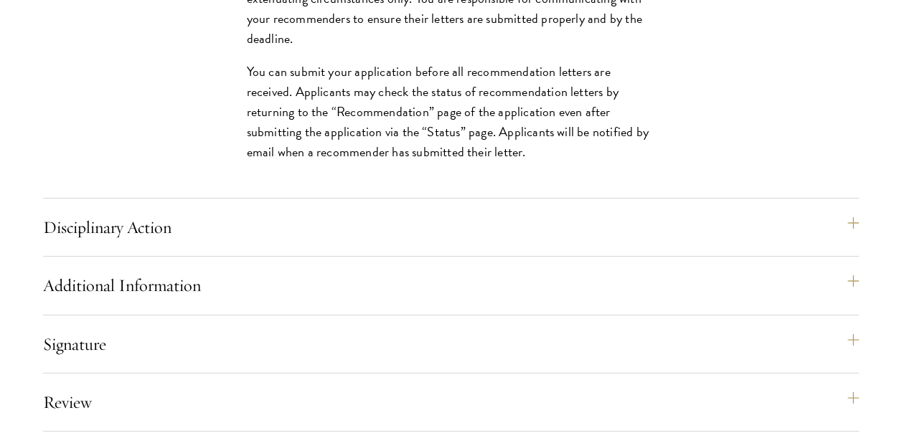
scroll to position [2511, 0]
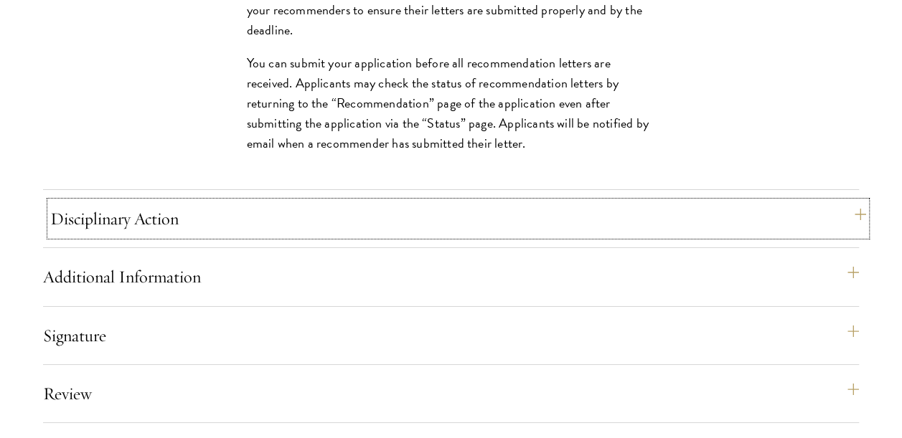
click at [271, 236] on button "Disciplinary Action" at bounding box center [458, 219] width 816 height 34
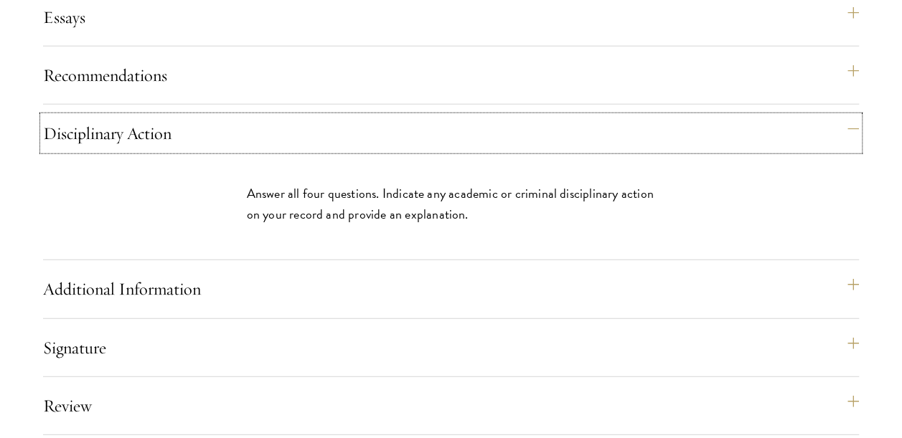
scroll to position [1794, 0]
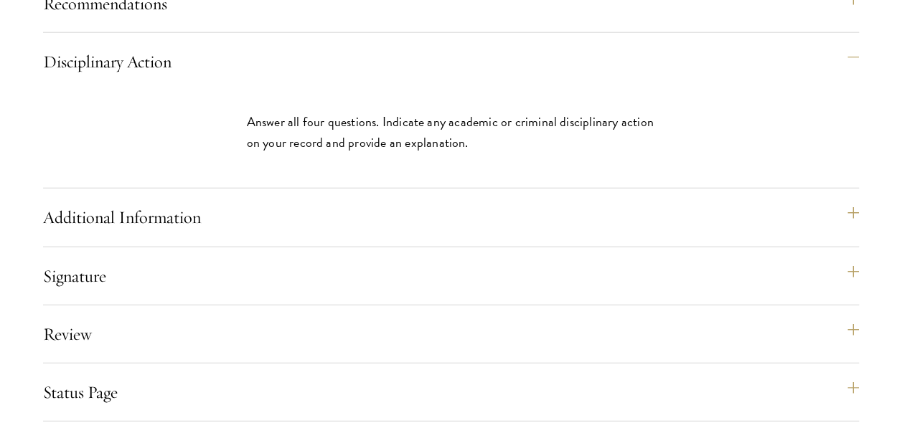
click at [332, 152] on p "Answer all four questions. Indicate any academic or criminal disciplinary actio…" at bounding box center [451, 132] width 409 height 40
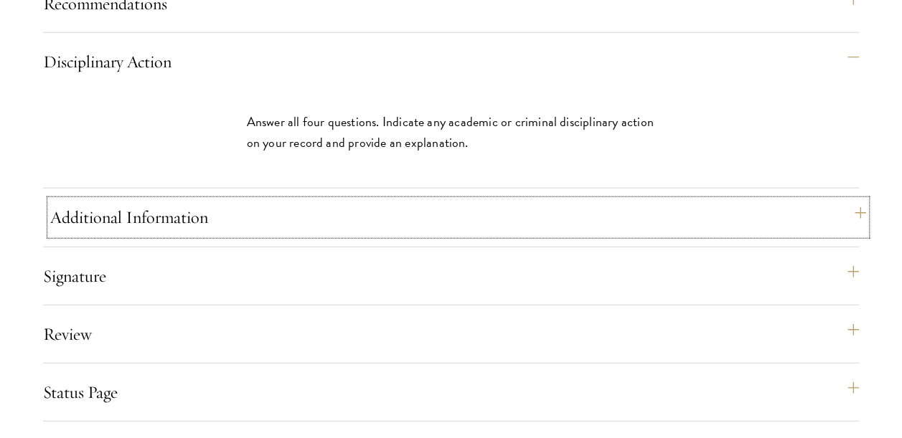
click at [297, 235] on button "Additional Information" at bounding box center [458, 217] width 816 height 34
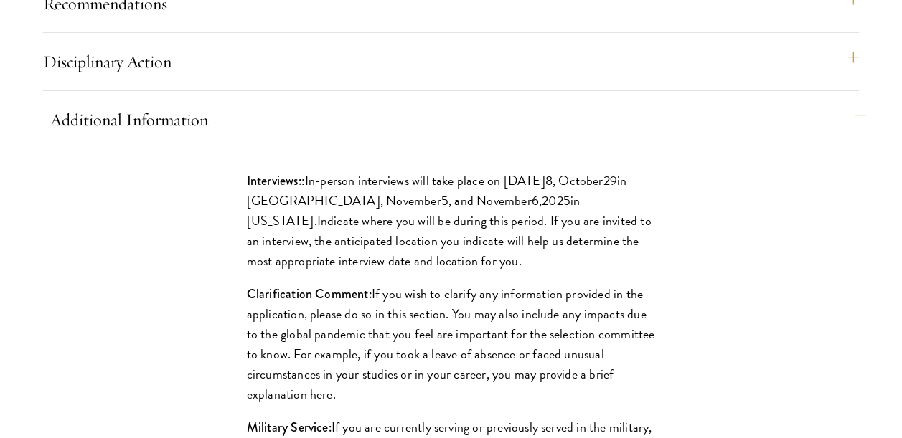
click at [296, 210] on span "in [GEOGRAPHIC_DATA], November" at bounding box center [437, 190] width 380 height 39
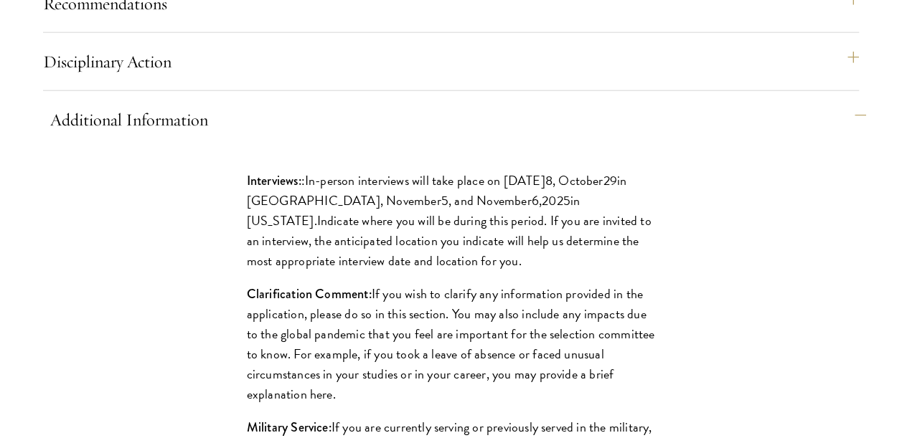
click at [296, 210] on span "in [GEOGRAPHIC_DATA], November" at bounding box center [437, 190] width 380 height 39
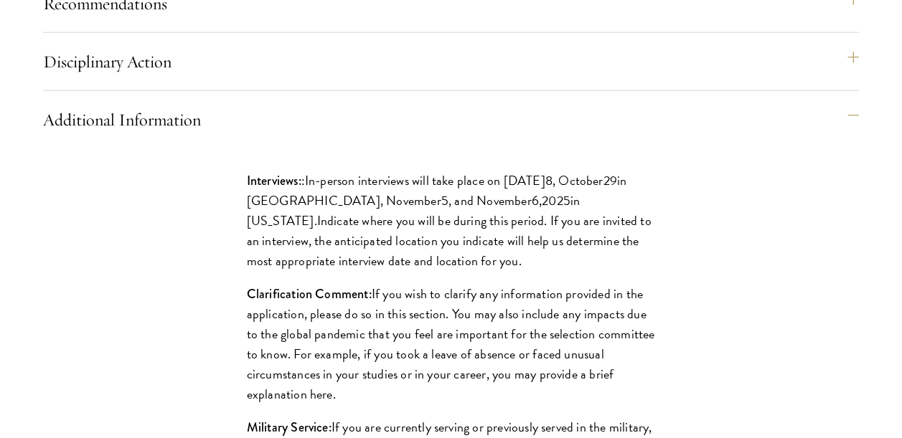
click at [278, 271] on p "Interviews: : In-person interviews will take place on [DATE] 8 , [DATE] in [GEO…" at bounding box center [451, 221] width 409 height 100
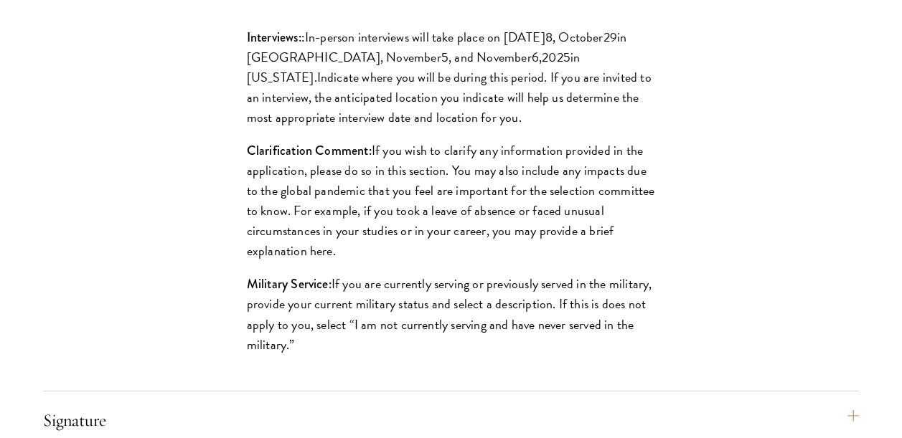
scroll to position [2153, 0]
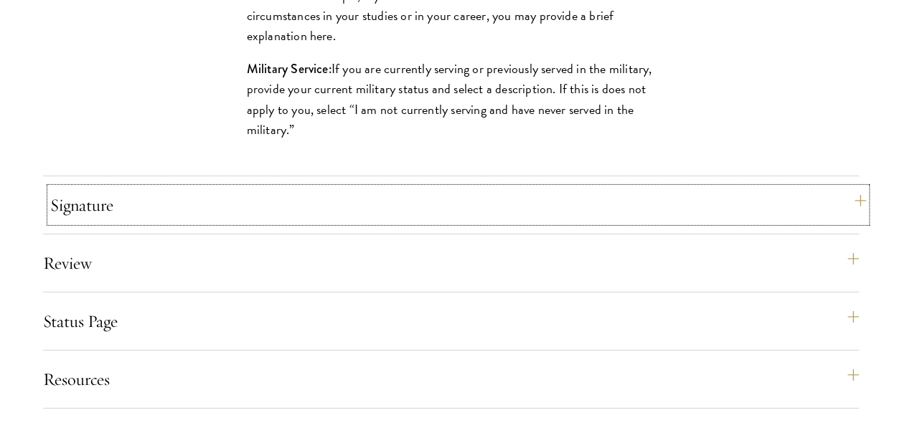
click at [241, 222] on button "Signature" at bounding box center [458, 205] width 816 height 34
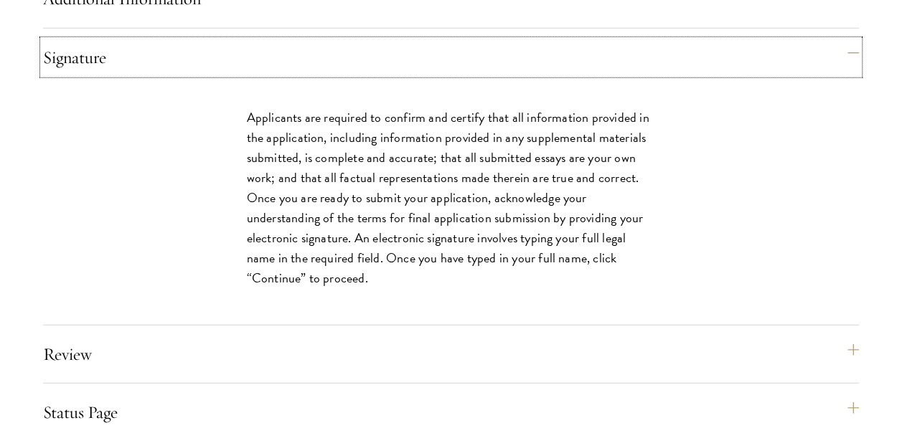
scroll to position [1937, 0]
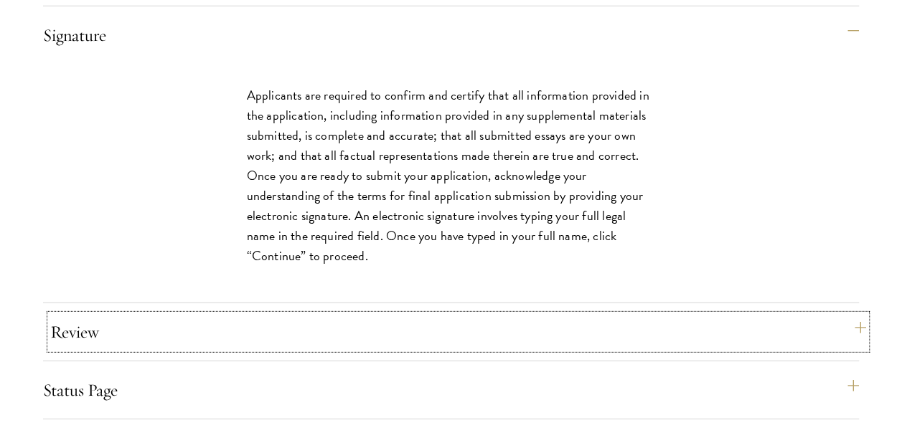
click at [171, 349] on button "Review" at bounding box center [458, 332] width 816 height 34
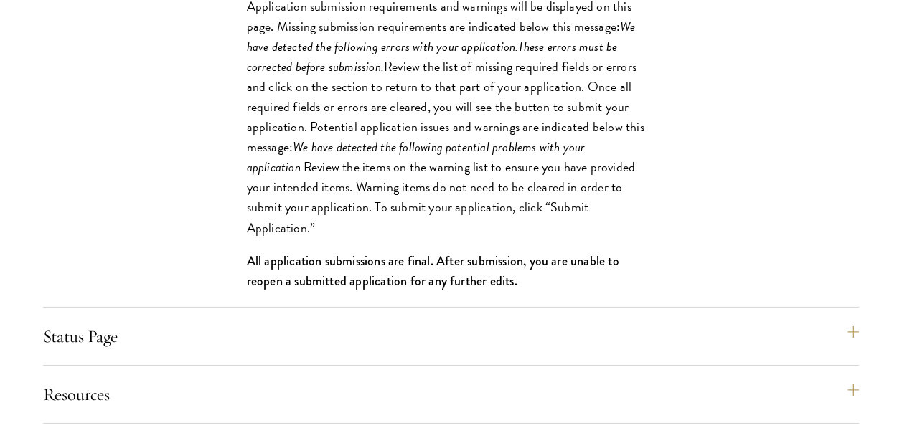
scroll to position [2153, 0]
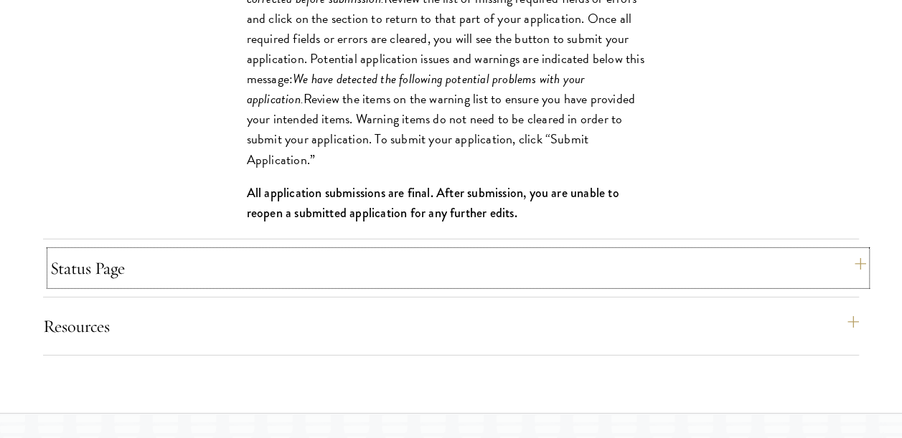
click at [251, 286] on button "Status Page" at bounding box center [458, 268] width 816 height 34
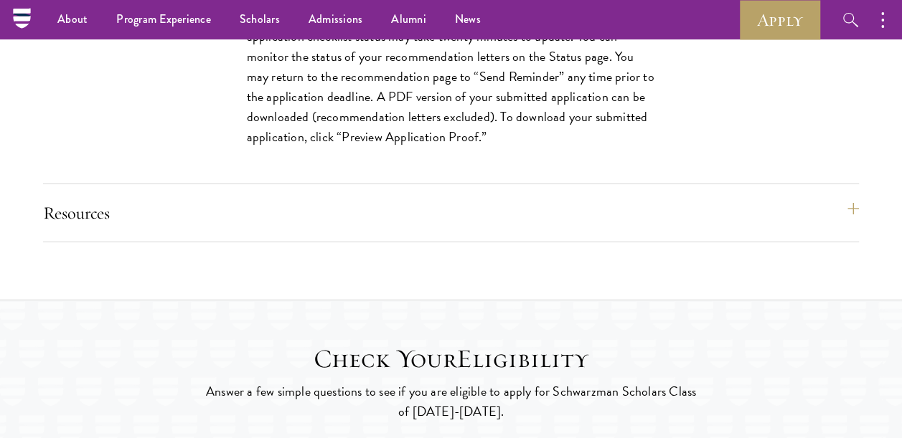
scroll to position [2081, 0]
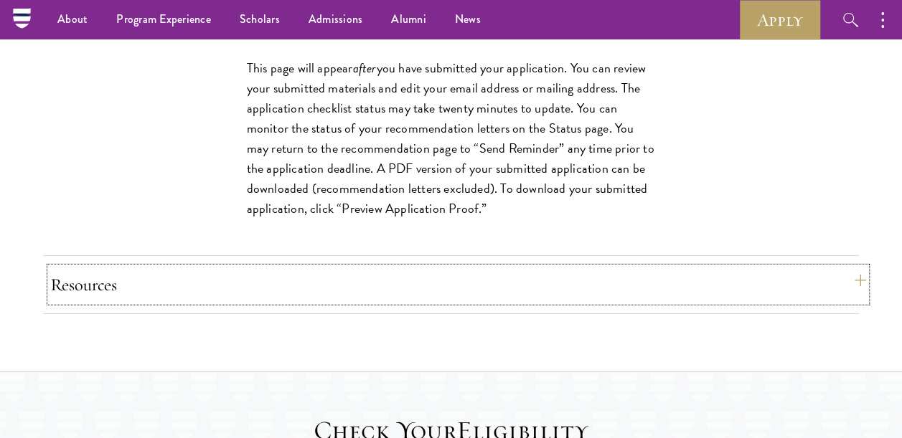
click at [235, 302] on button "Resources" at bounding box center [458, 285] width 816 height 34
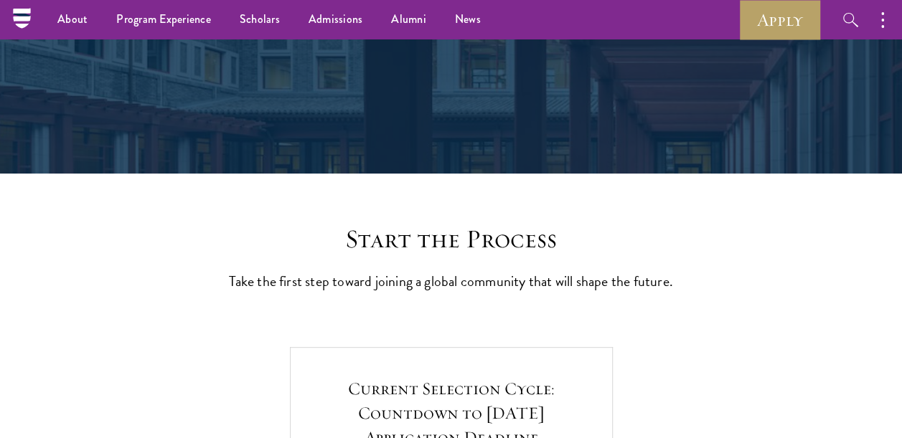
scroll to position [0, 0]
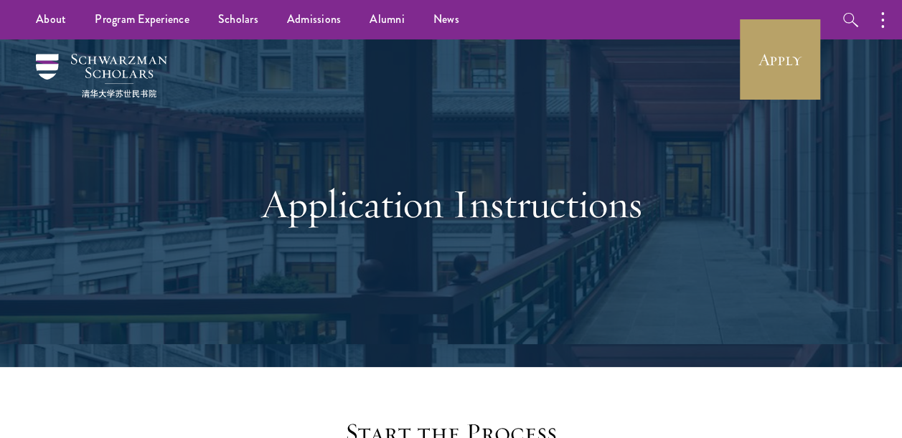
click at [476, 271] on div "Application Instructions" at bounding box center [451, 204] width 495 height 222
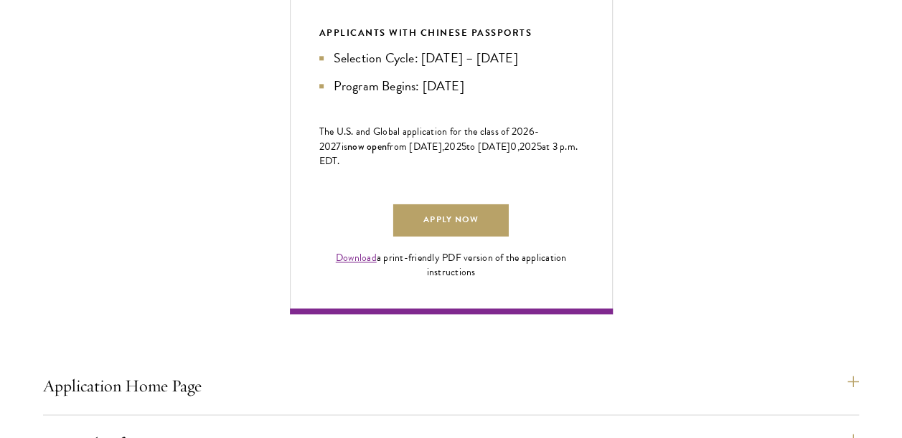
scroll to position [933, 0]
